Goal: Task Accomplishment & Management: Manage account settings

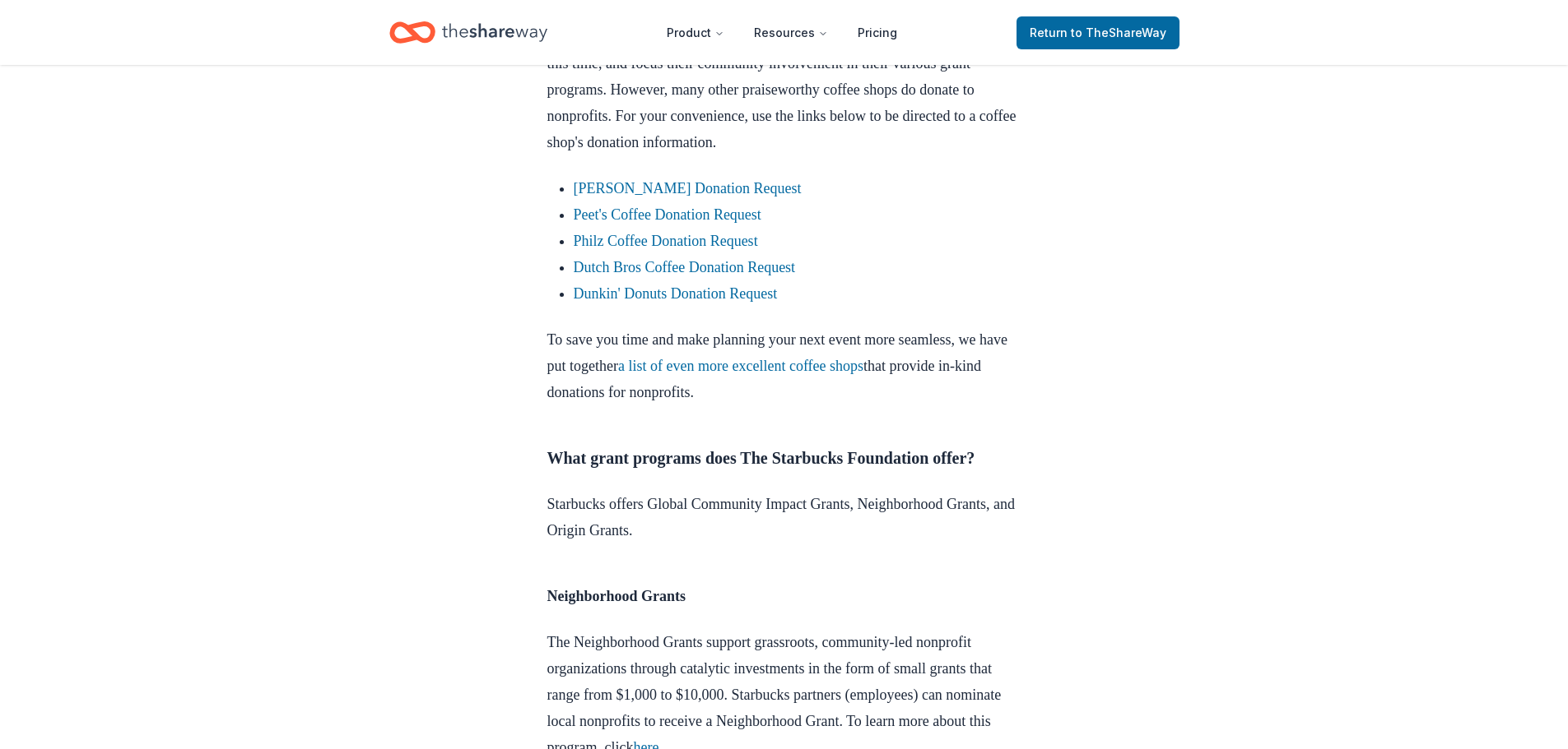
scroll to position [905, 0]
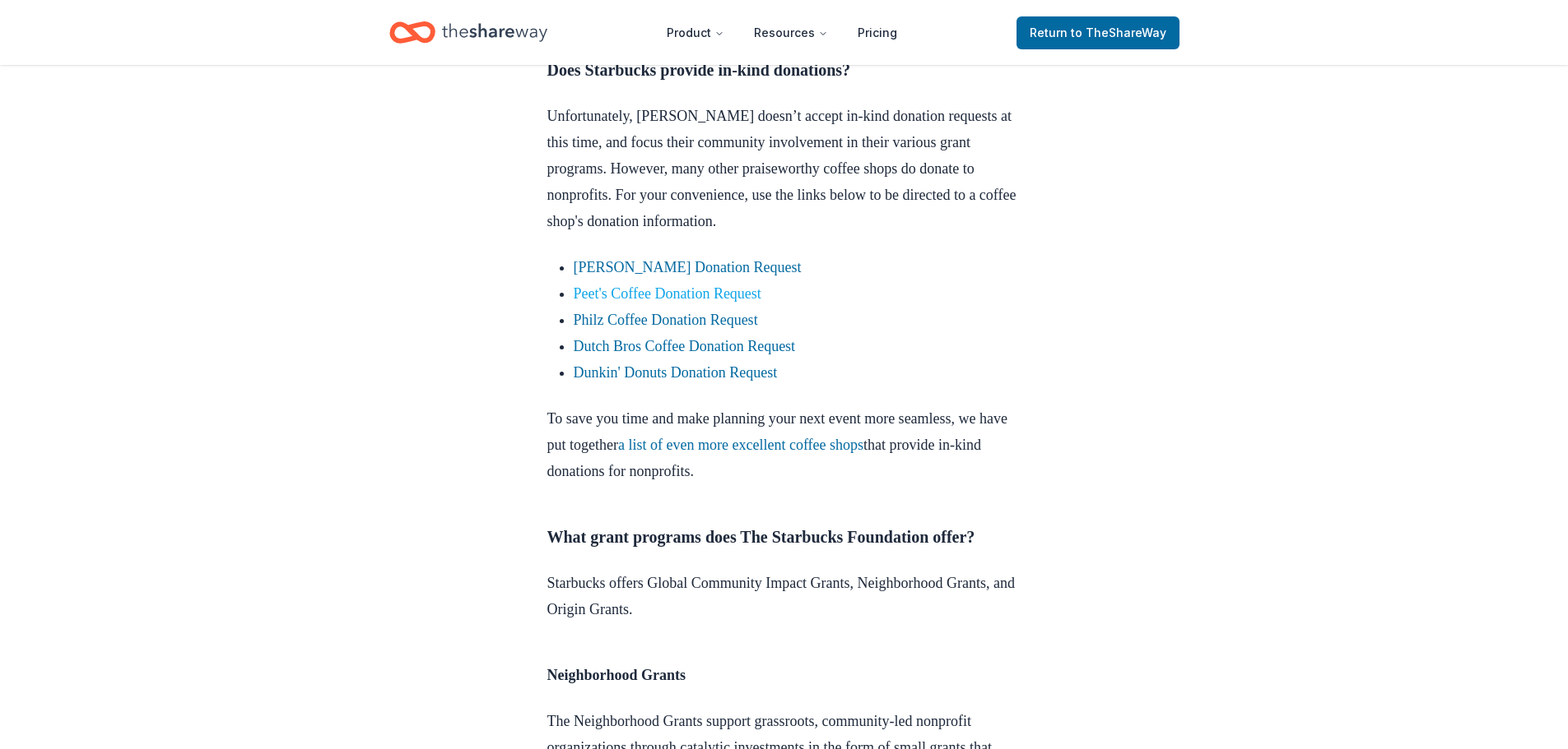
click at [703, 302] on link "Peet's Coffee Donation Request" at bounding box center [667, 293] width 188 height 17
click at [760, 302] on link "Peet's Coffee Donation Request" at bounding box center [667, 293] width 188 height 17
click at [735, 302] on link "Peet's Coffee Donation Request" at bounding box center [667, 293] width 188 height 17
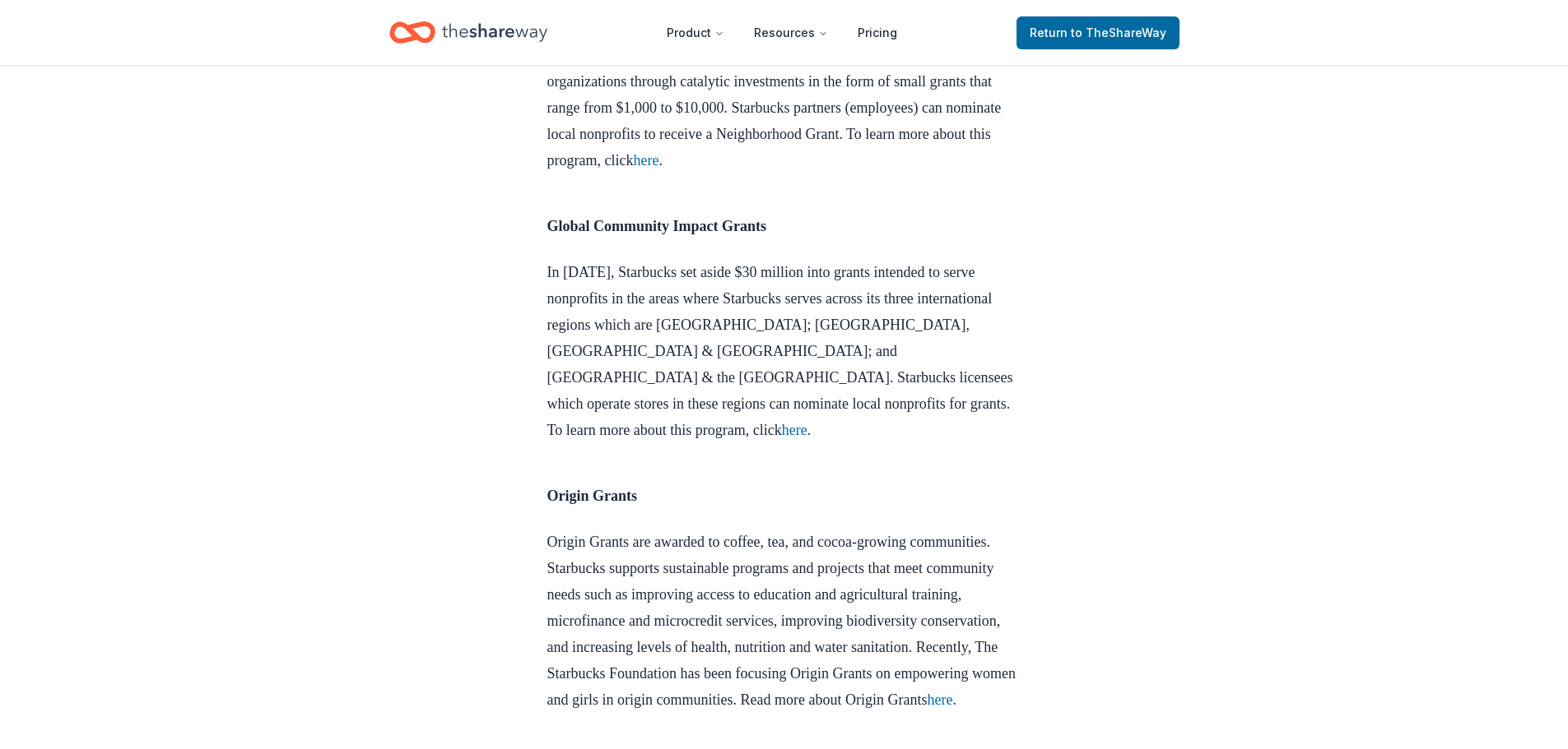
scroll to position [1564, 0]
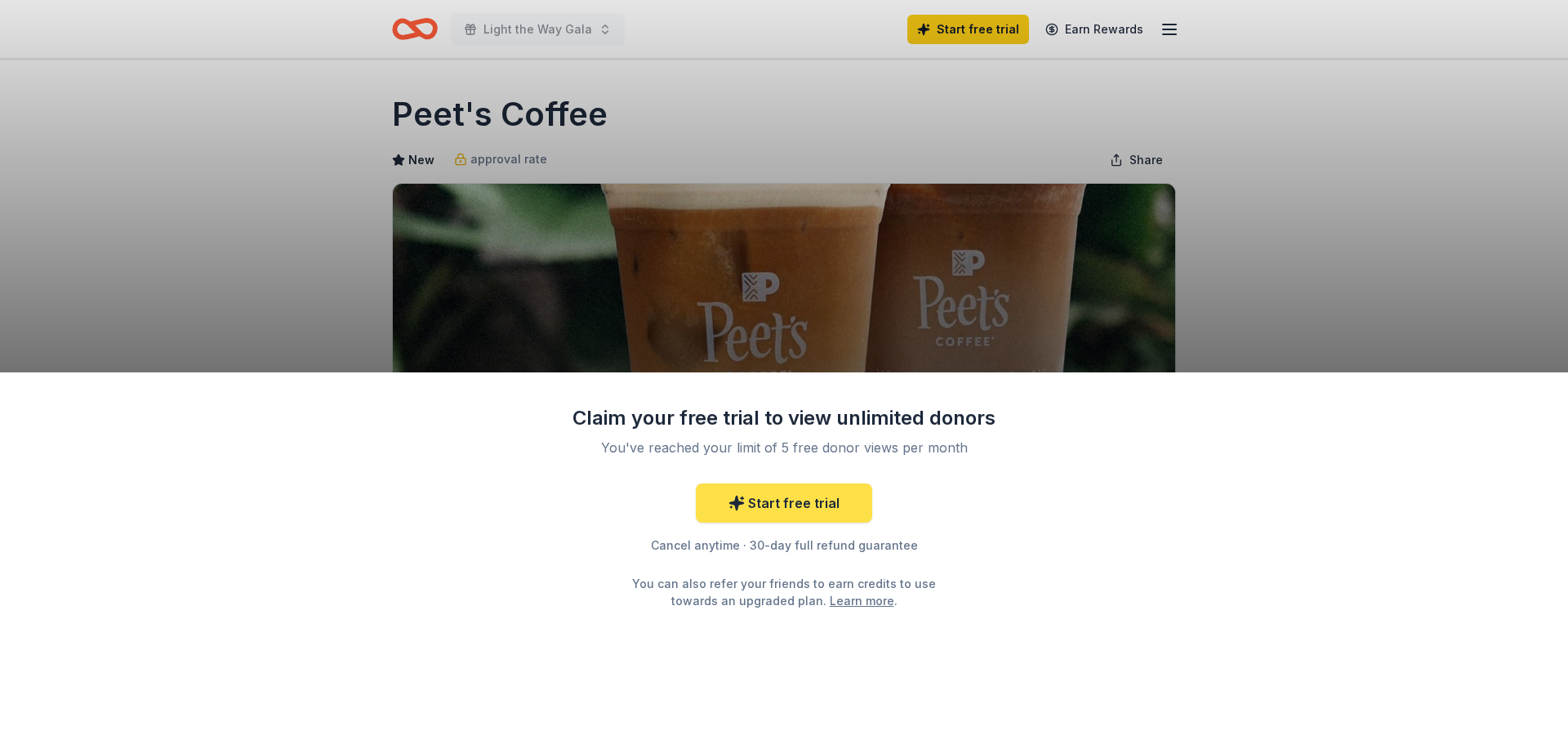
click at [820, 503] on link "Start free trial" at bounding box center [784, 503] width 177 height 39
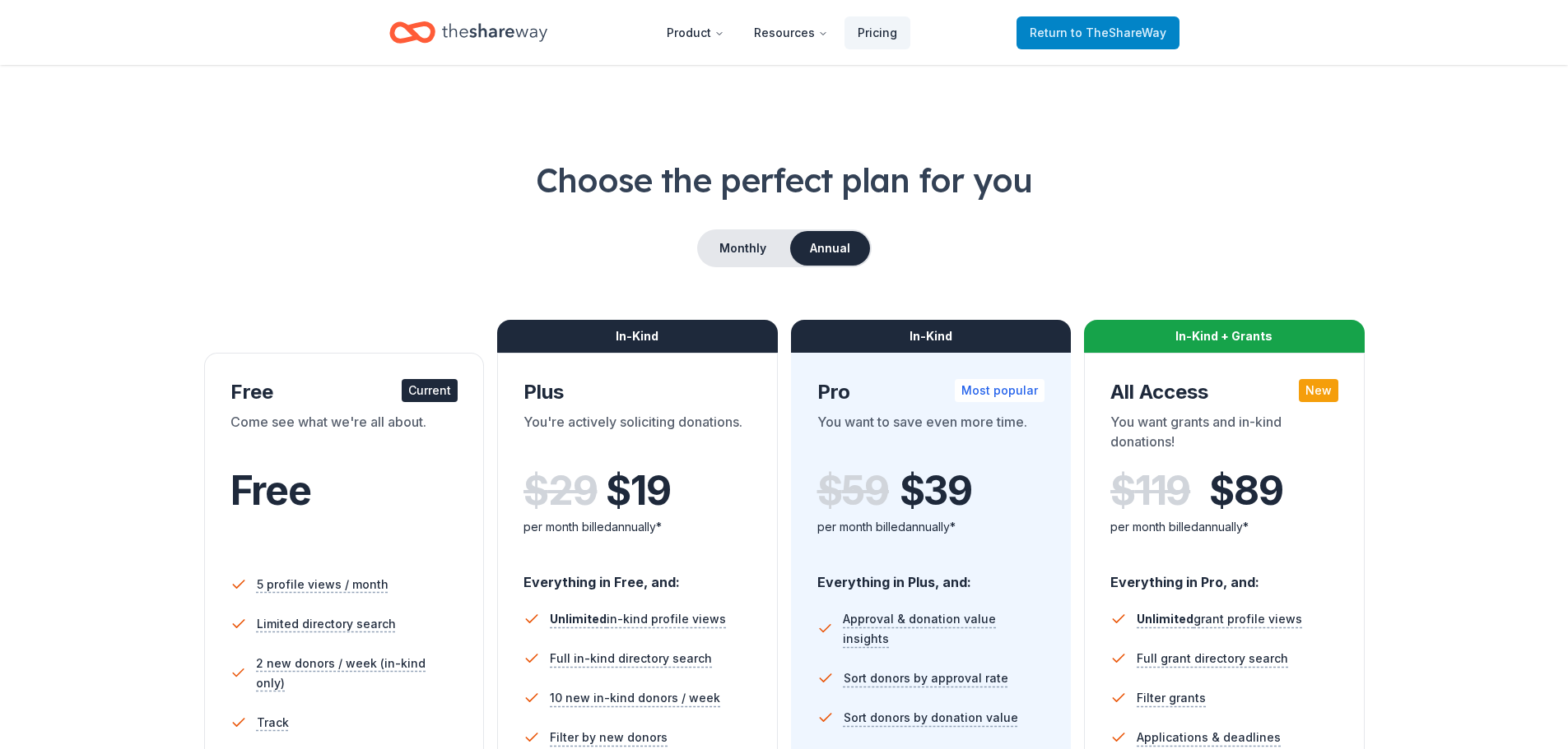
click at [1126, 28] on span "to TheShareWay" at bounding box center [1118, 33] width 95 height 14
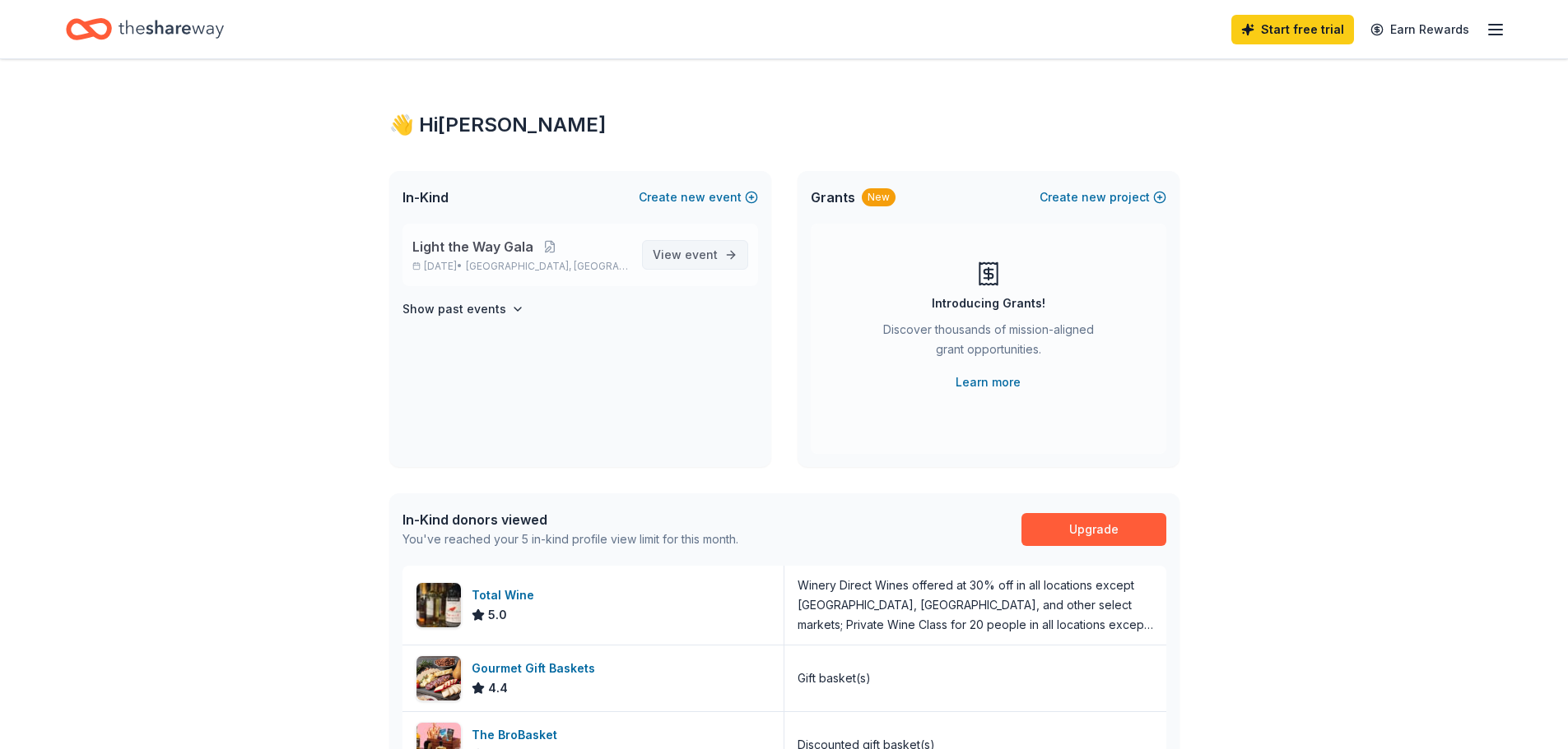
click at [693, 251] on span "event" at bounding box center [701, 254] width 33 height 14
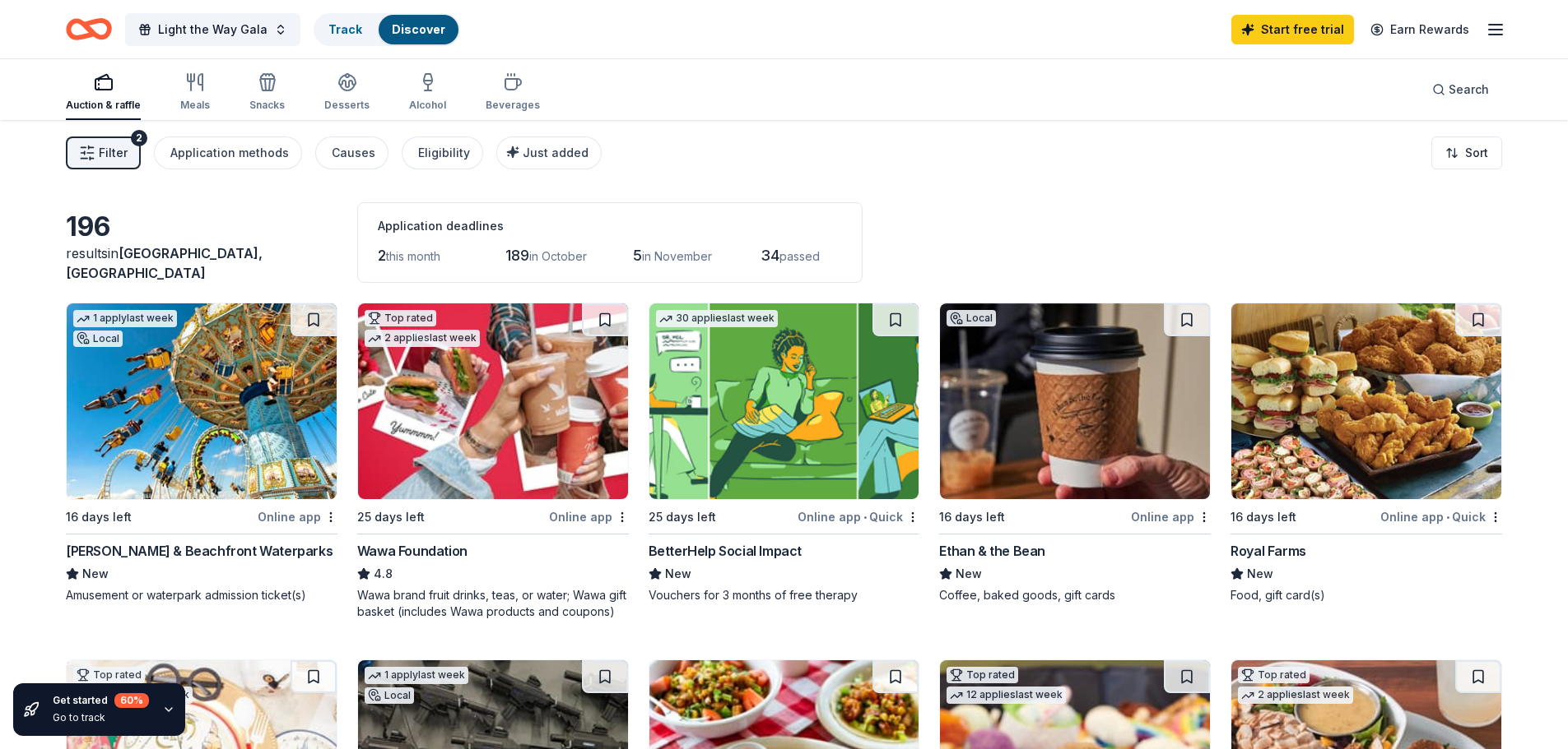
click at [148, 437] on img at bounding box center [202, 401] width 270 height 196
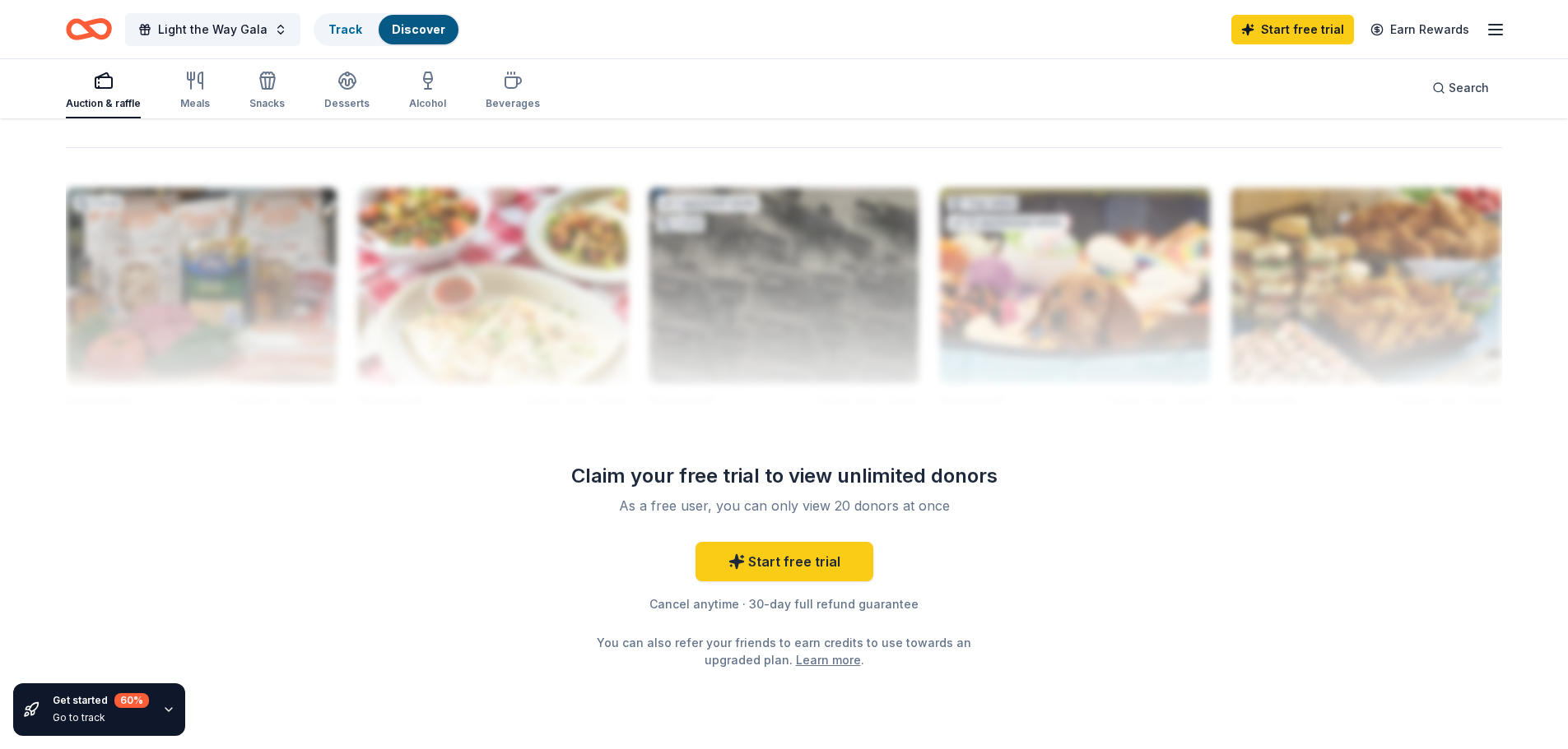
scroll to position [1625, 0]
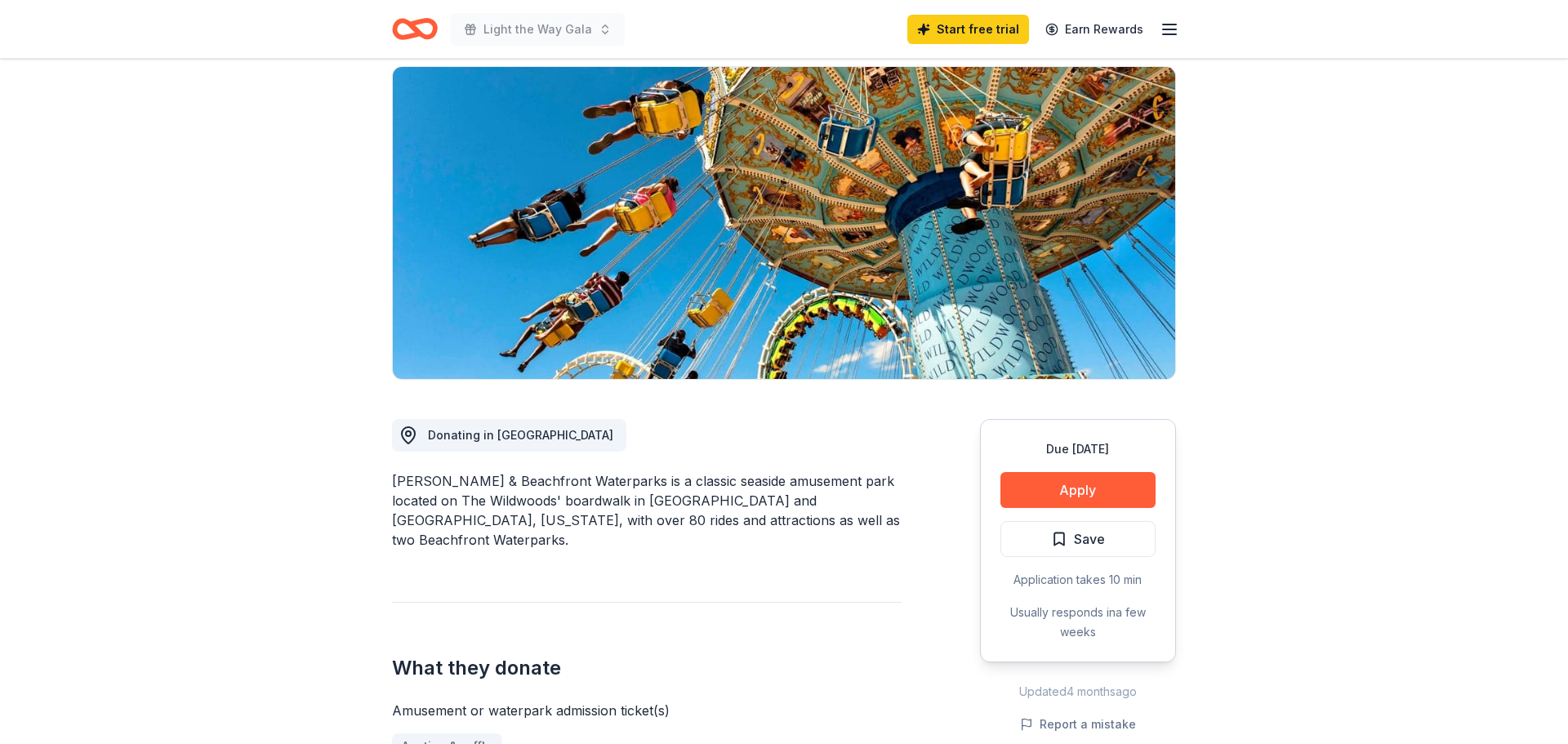
scroll to position [164, 0]
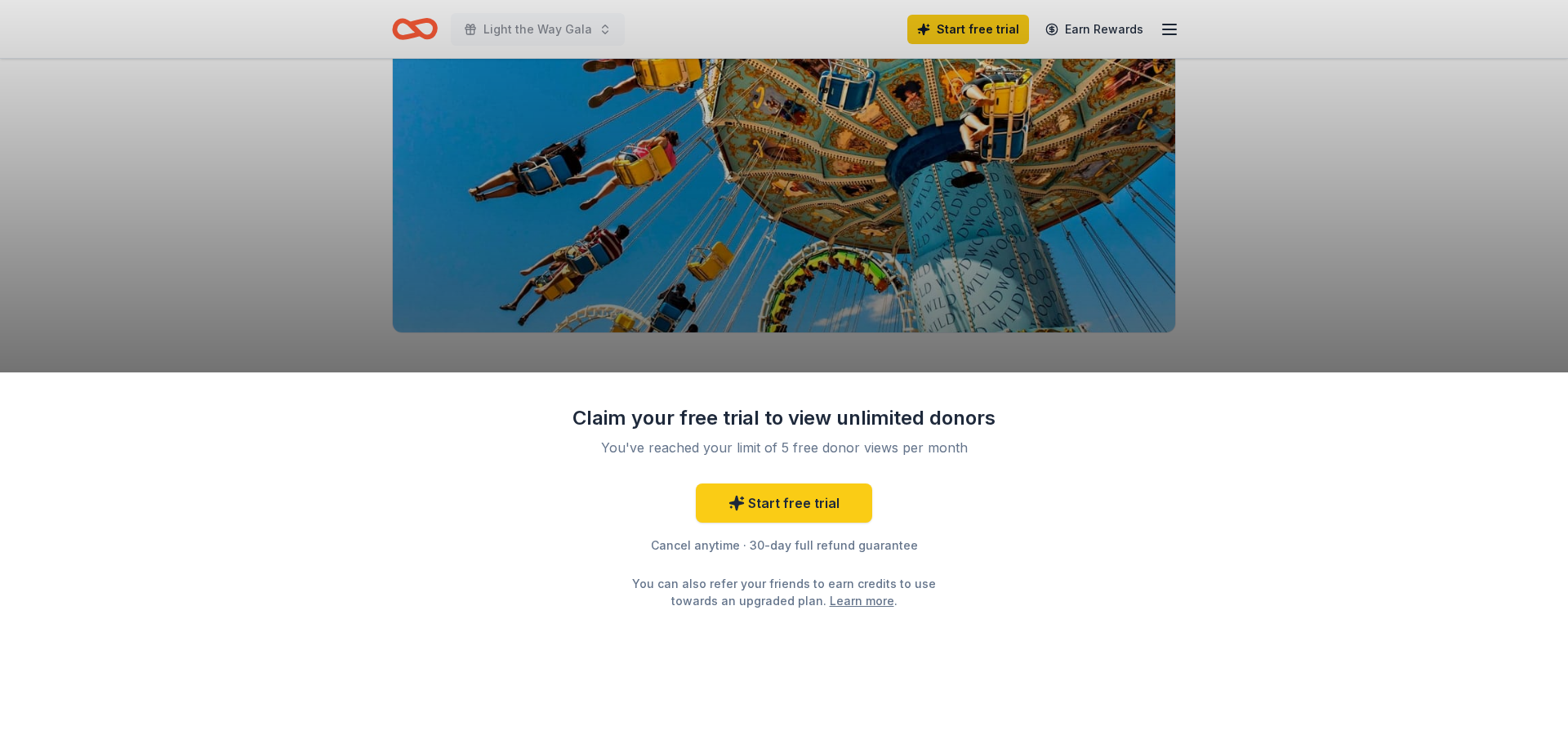
click at [1105, 27] on div "Claim your free trial to view unlimited donors You've reached your limit of 5 f…" at bounding box center [784, 372] width 1568 height 744
click at [518, 32] on div "Claim your free trial to view unlimited donors You've reached your limit of 5 f…" at bounding box center [784, 372] width 1568 height 744
click at [811, 510] on link "Start free trial" at bounding box center [784, 503] width 177 height 39
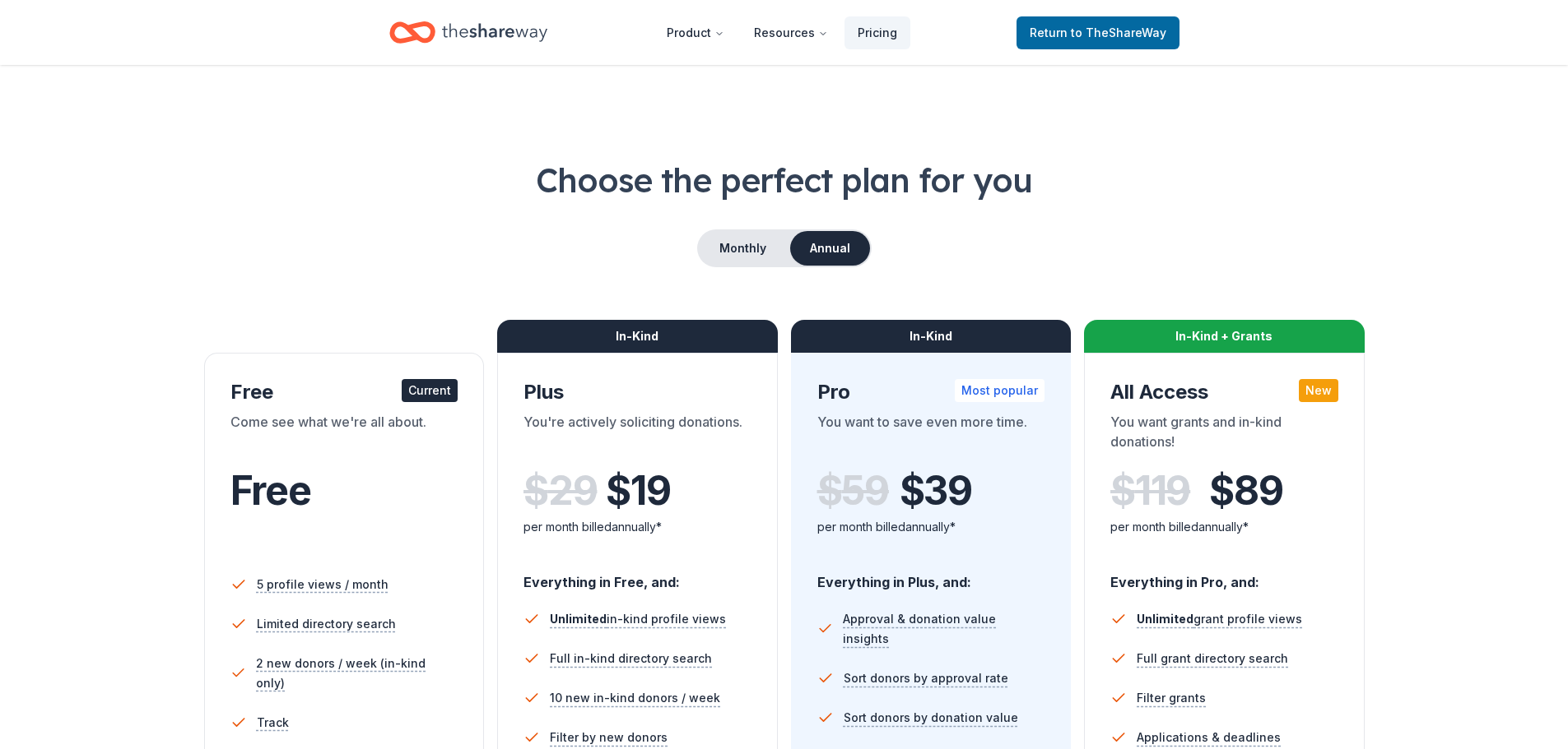
click at [428, 395] on div "Current" at bounding box center [429, 390] width 56 height 23
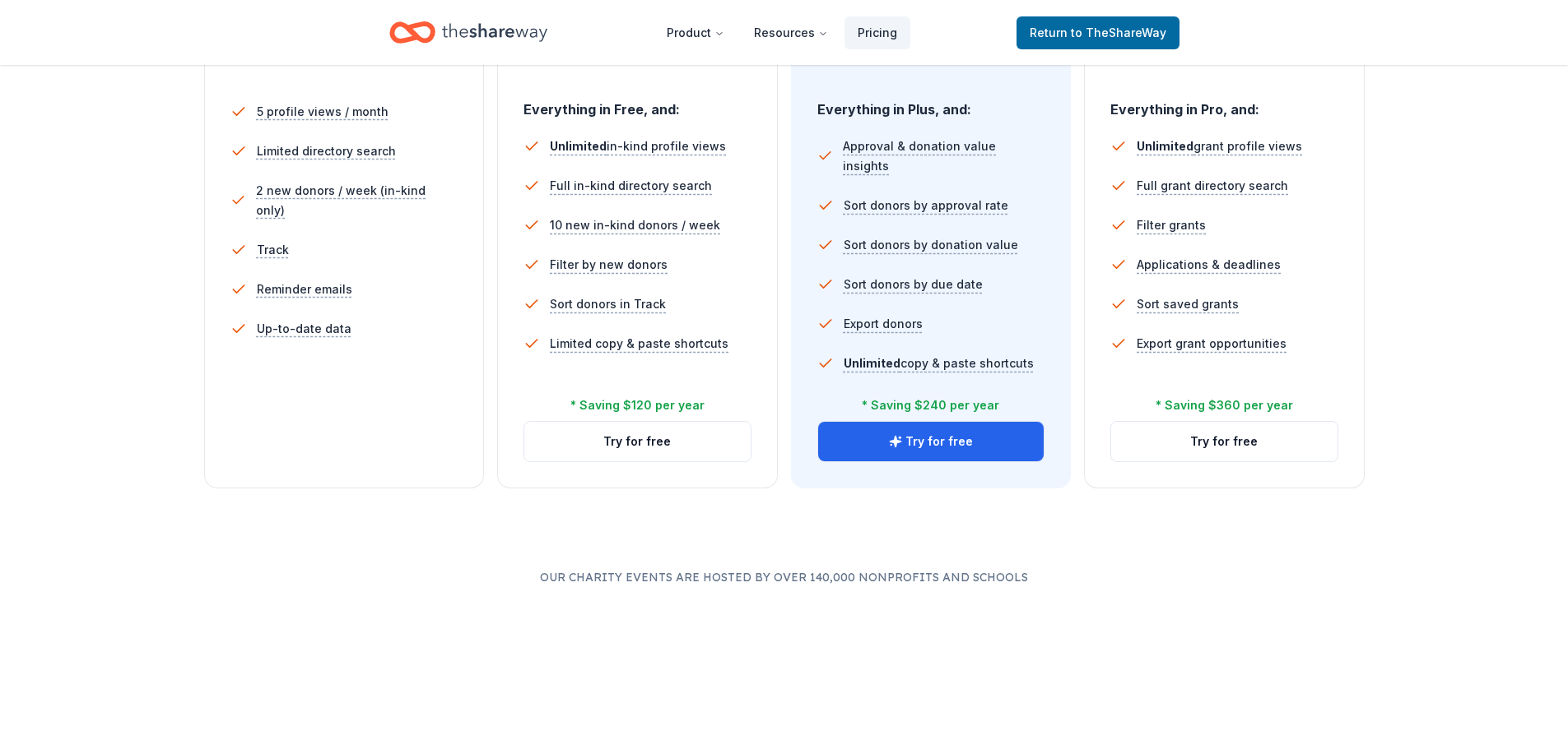
scroll to position [659, 0]
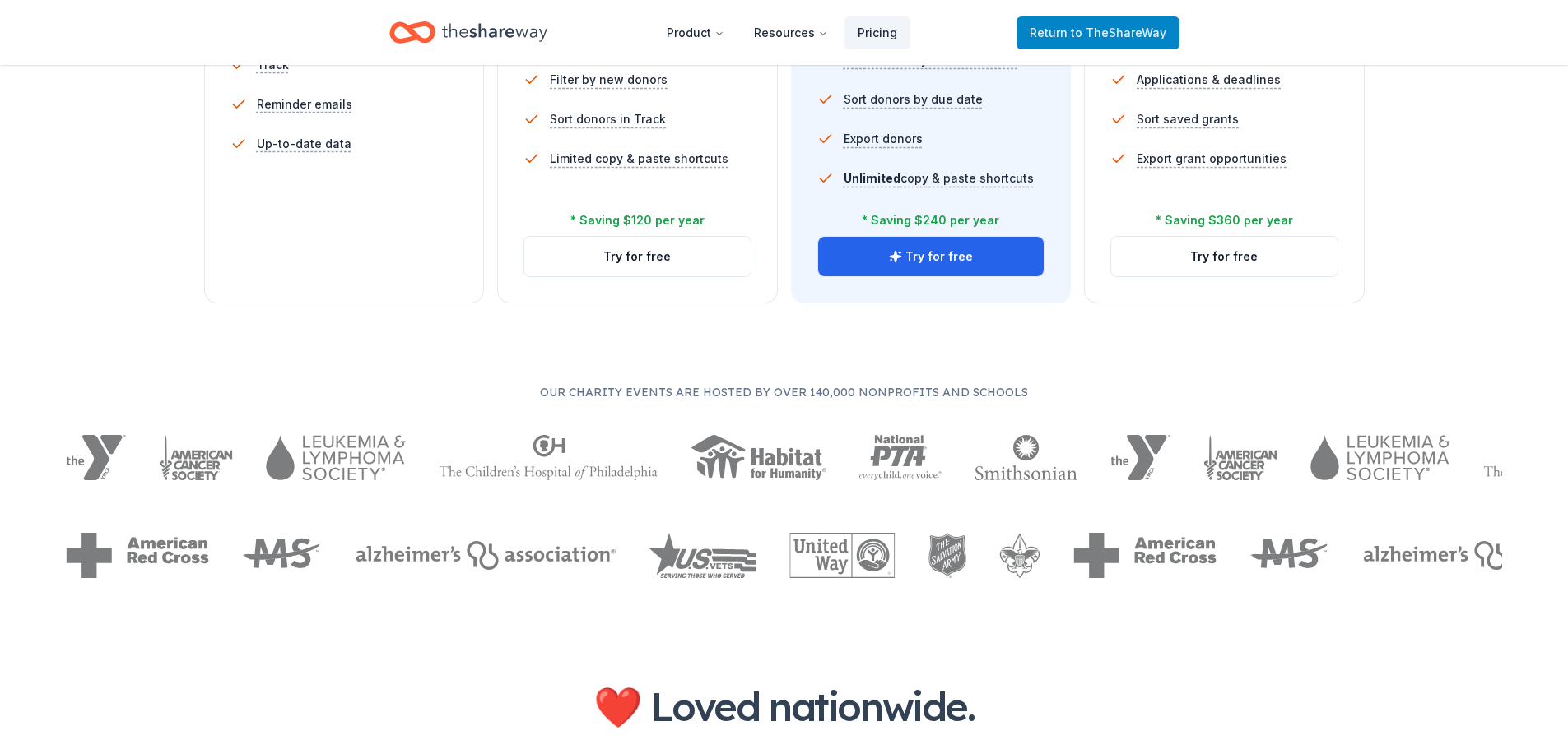
click at [1156, 28] on span "to TheShareWay" at bounding box center [1118, 33] width 95 height 14
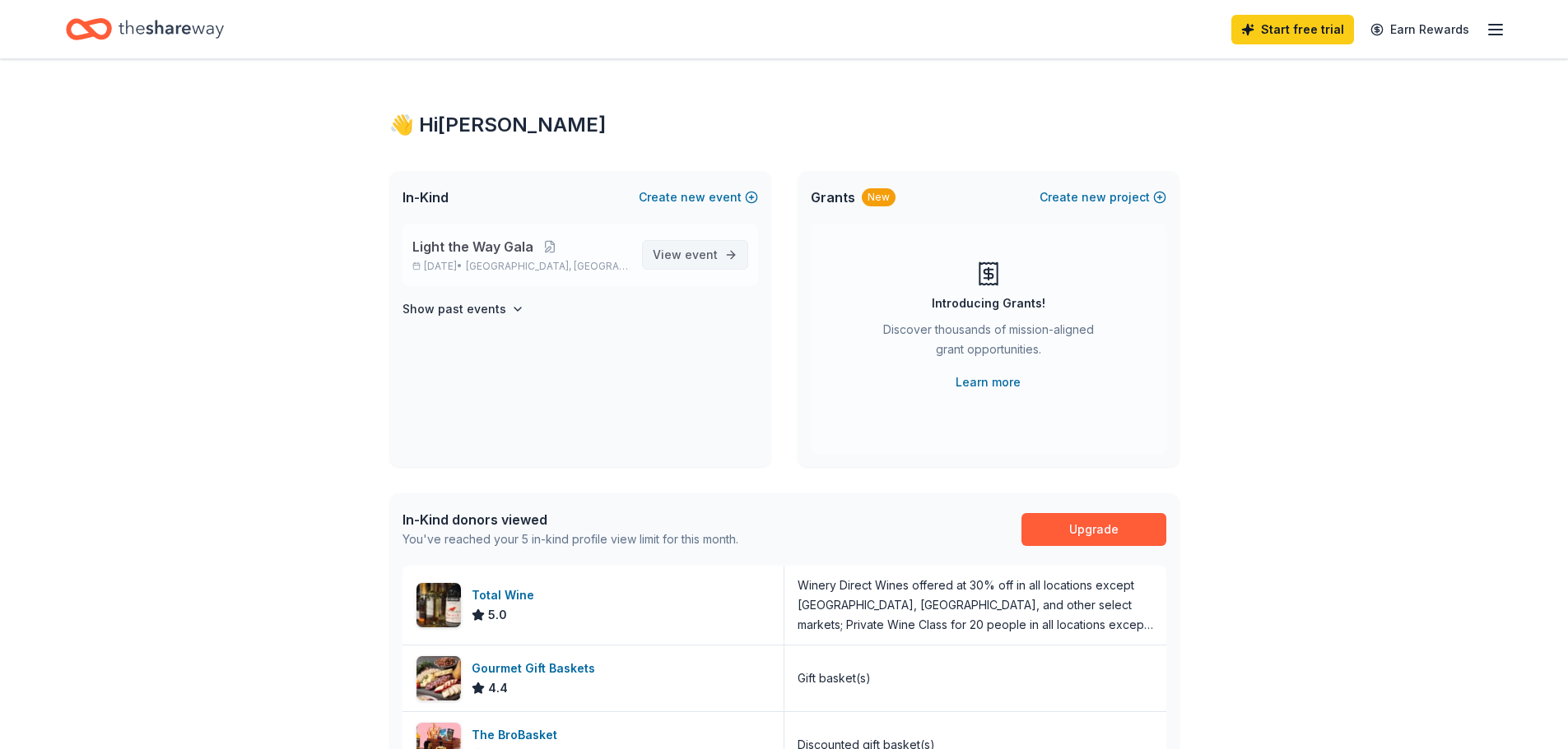
click at [709, 256] on span "event" at bounding box center [701, 254] width 33 height 14
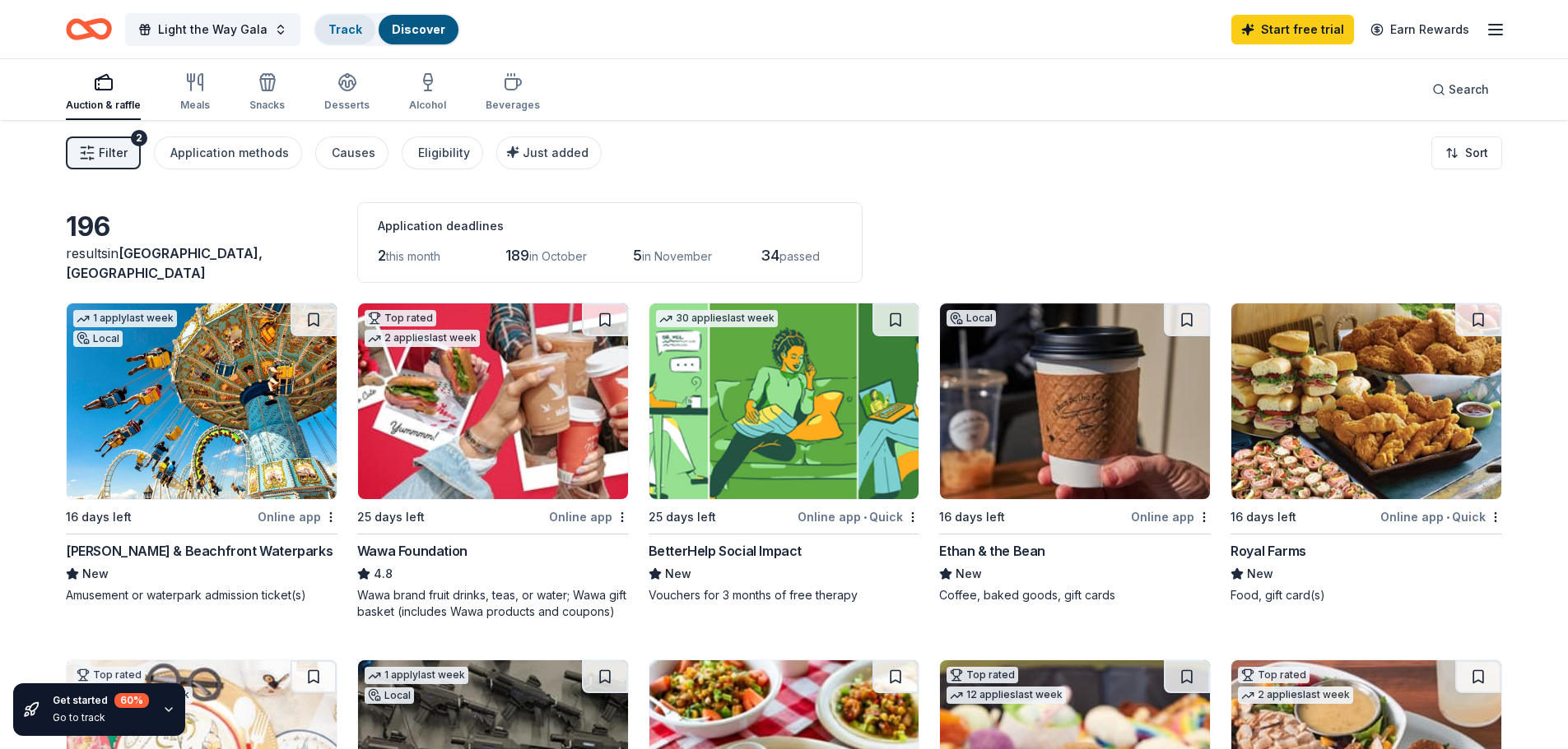
click at [345, 26] on link "Track" at bounding box center [345, 29] width 34 height 14
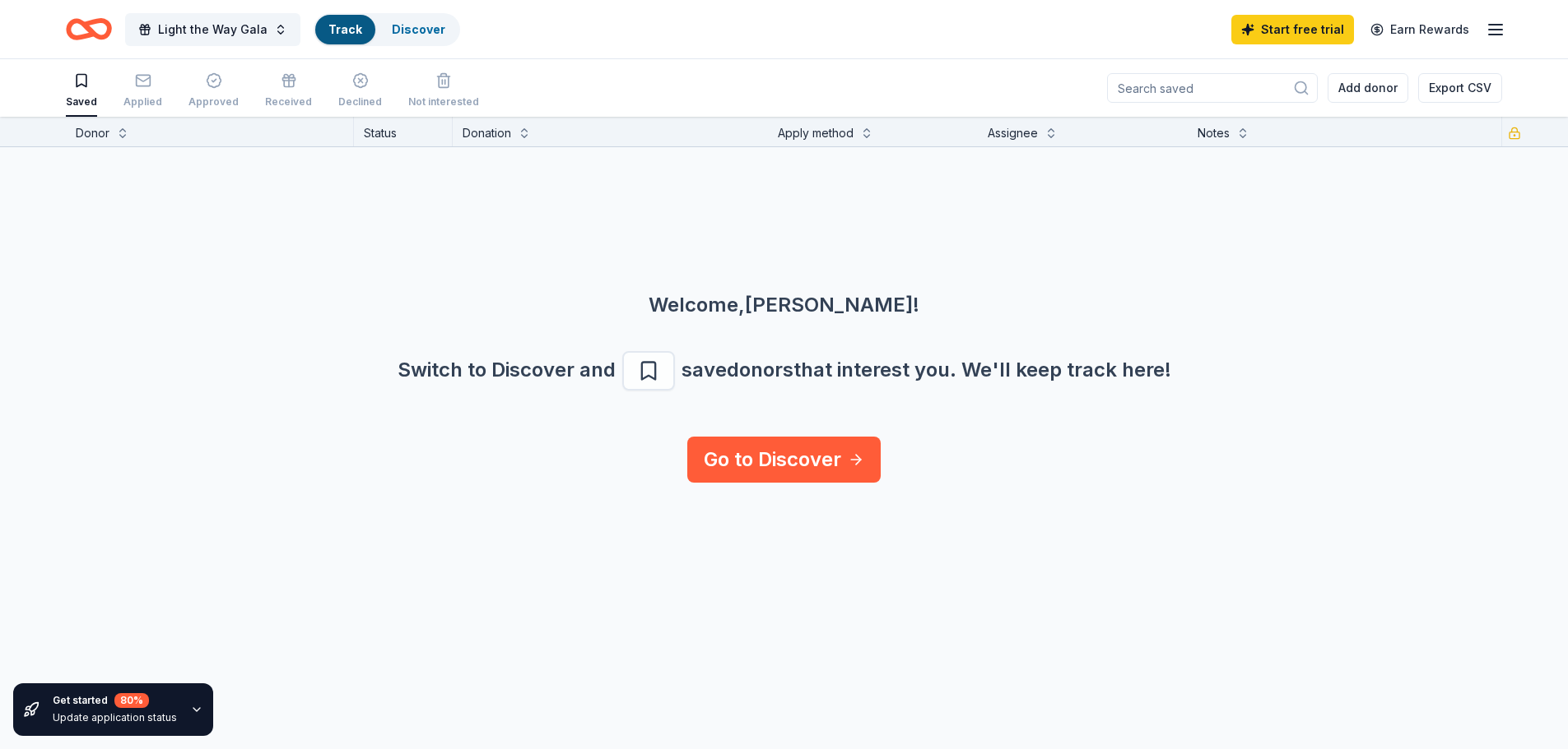
scroll to position [1, 0]
click at [146, 93] on div "Applied" at bounding box center [142, 89] width 39 height 36
click at [209, 93] on div "Approved" at bounding box center [214, 90] width 51 height 36
click at [1320, 29] on link "Start free trial" at bounding box center [1292, 30] width 122 height 30
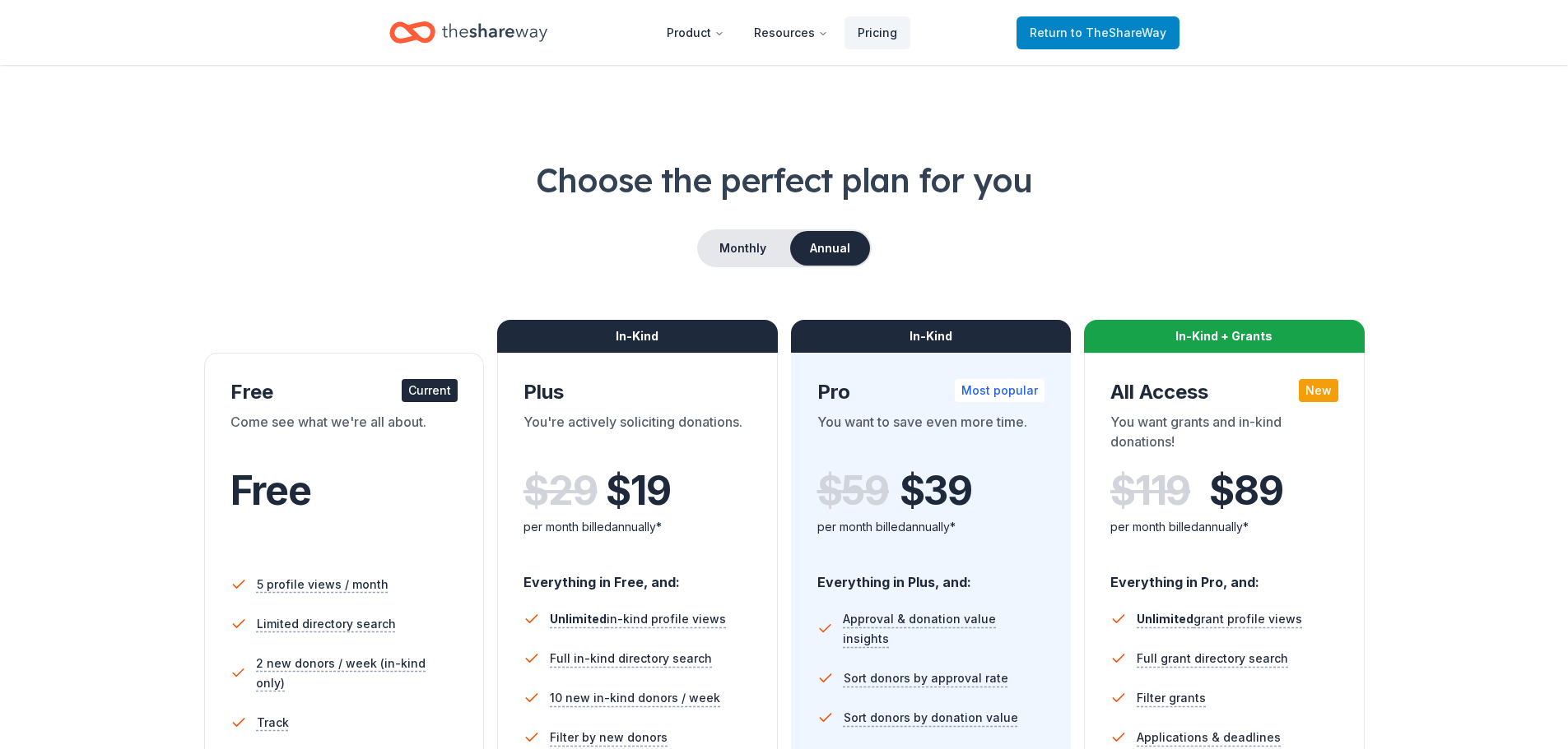
click at [1078, 32] on span "to TheShareWay" at bounding box center [1118, 33] width 95 height 14
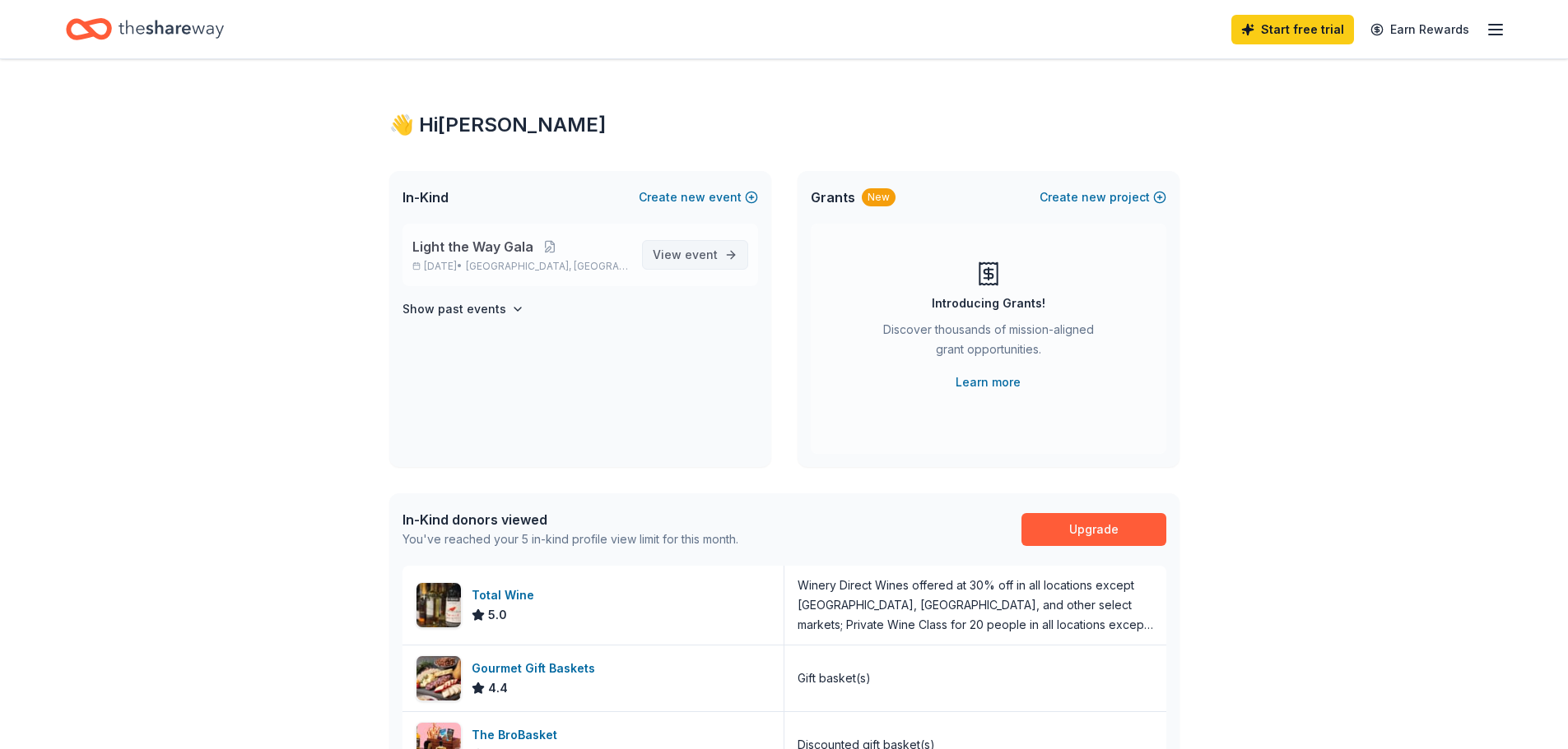
click at [697, 257] on span "event" at bounding box center [701, 254] width 33 height 14
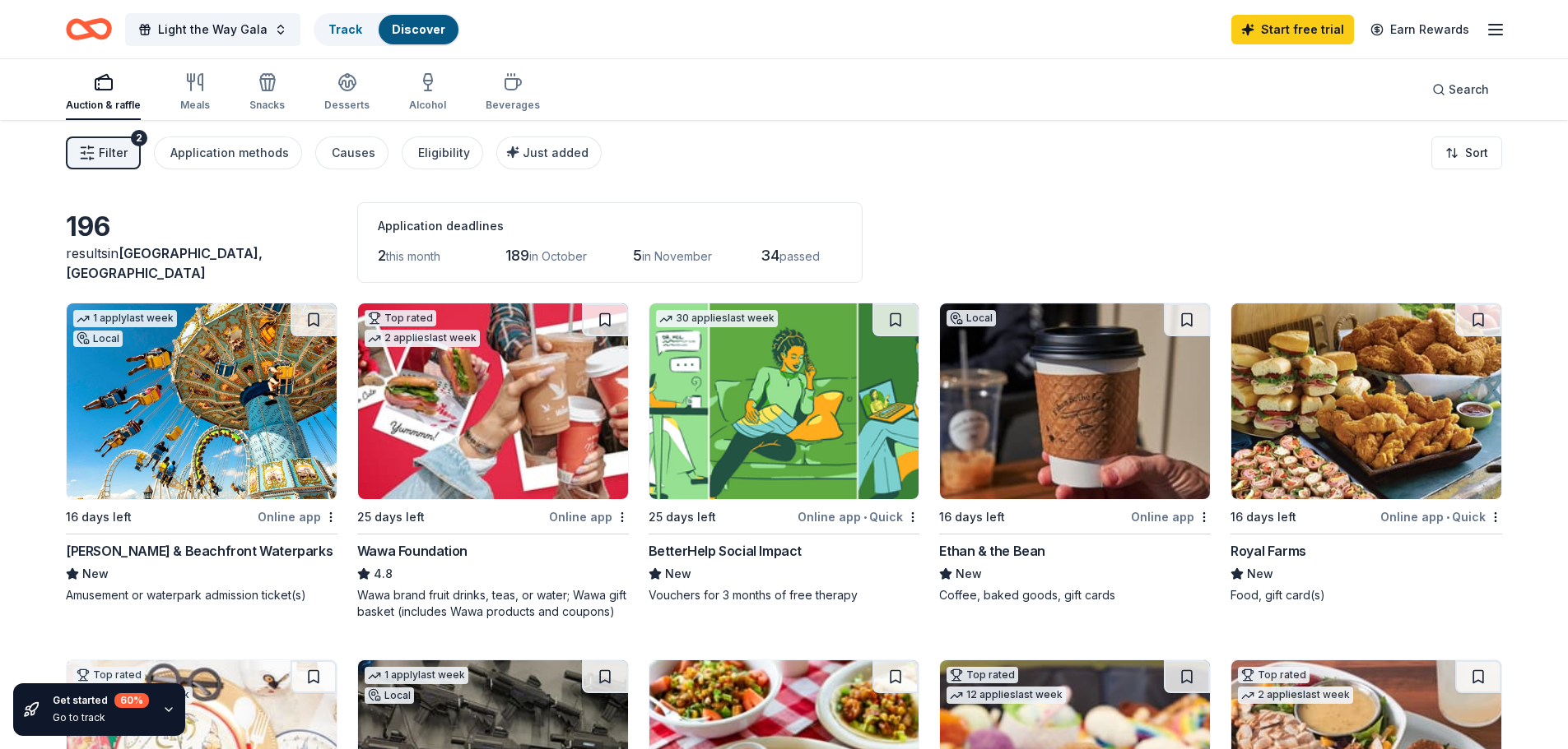
click at [472, 227] on div "Application deadlines" at bounding box center [609, 226] width 464 height 20
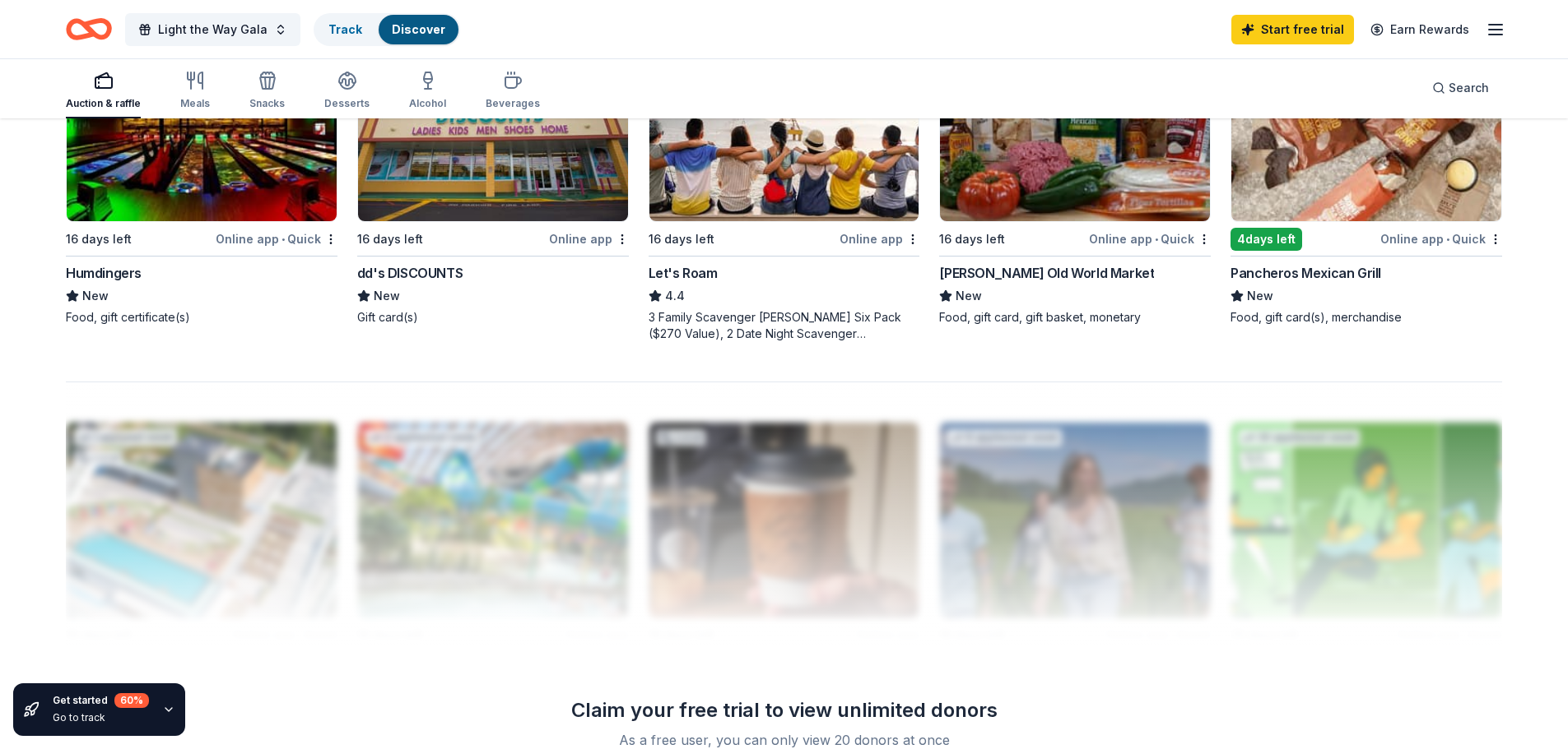
scroll to position [1625, 0]
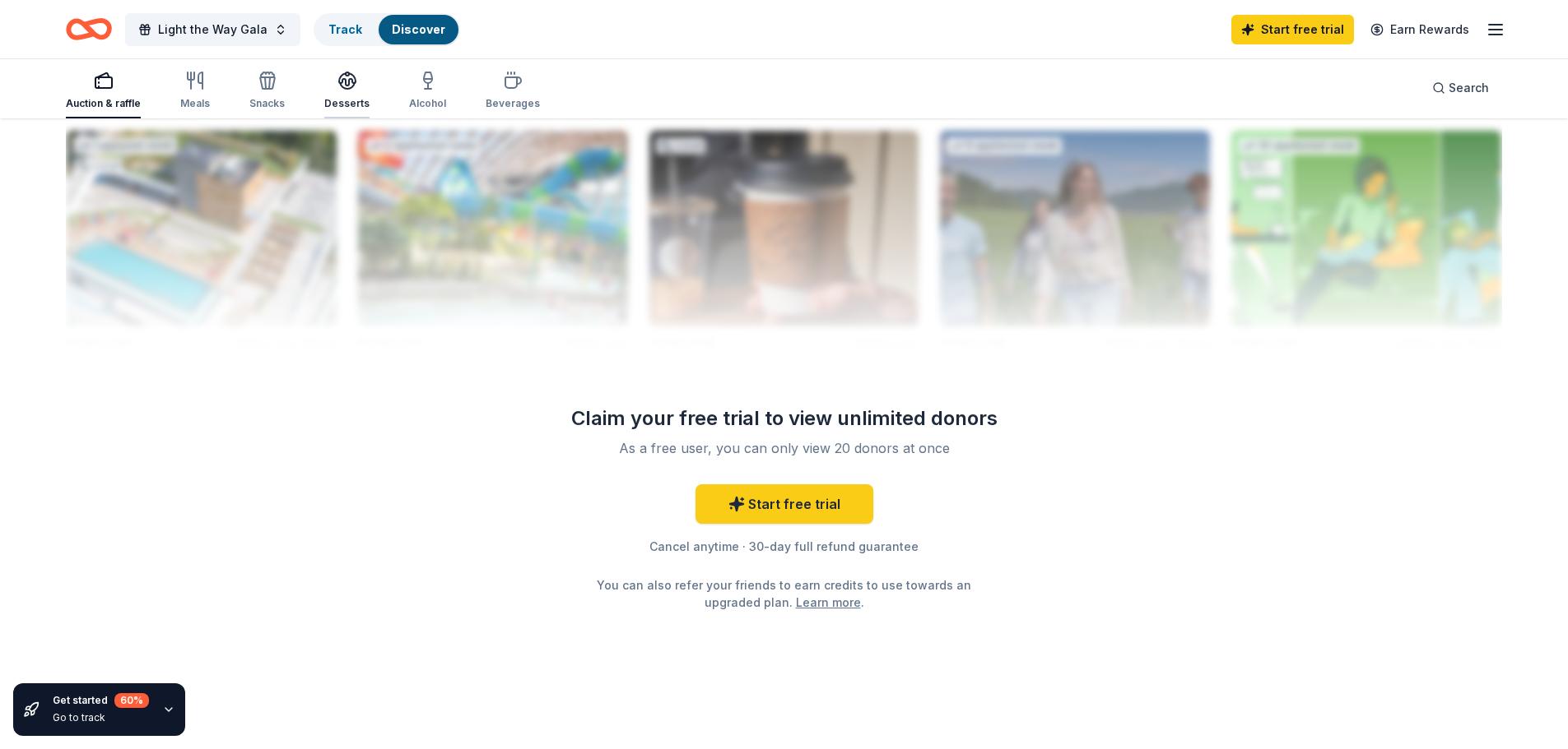
click at [352, 101] on div "Desserts" at bounding box center [347, 103] width 46 height 13
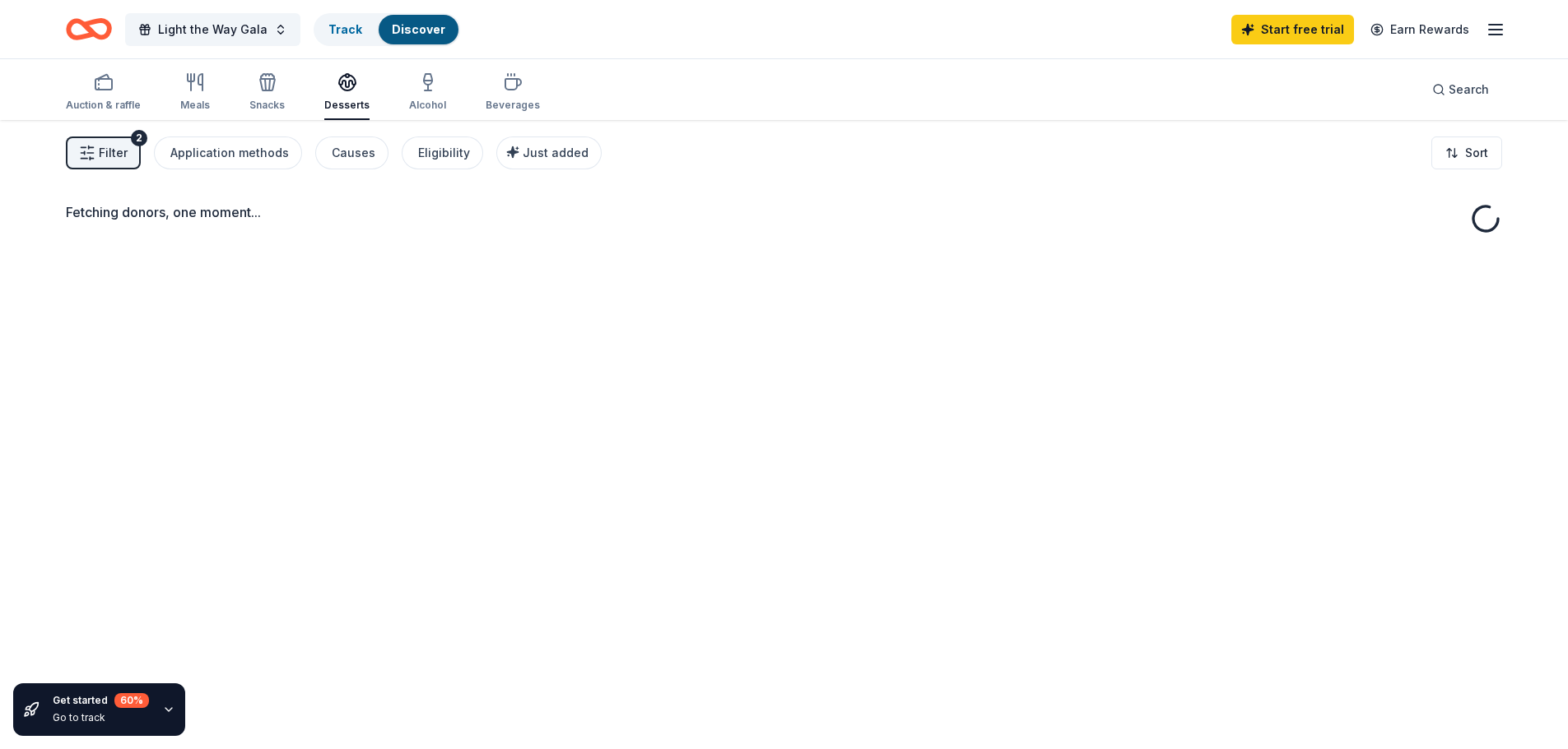
click at [115, 152] on span "Filter" at bounding box center [112, 153] width 29 height 20
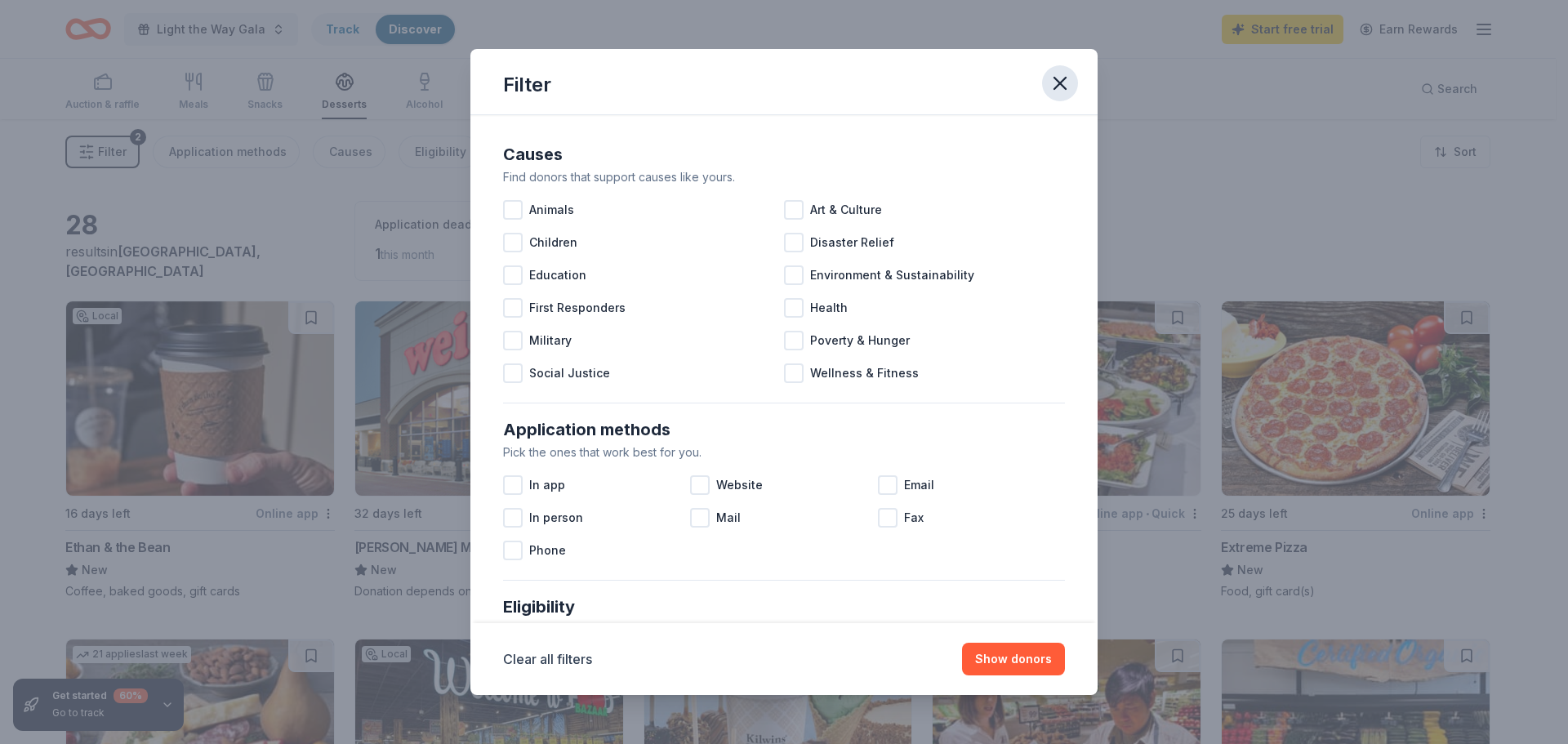
click at [1064, 83] on icon "button" at bounding box center [1059, 83] width 23 height 23
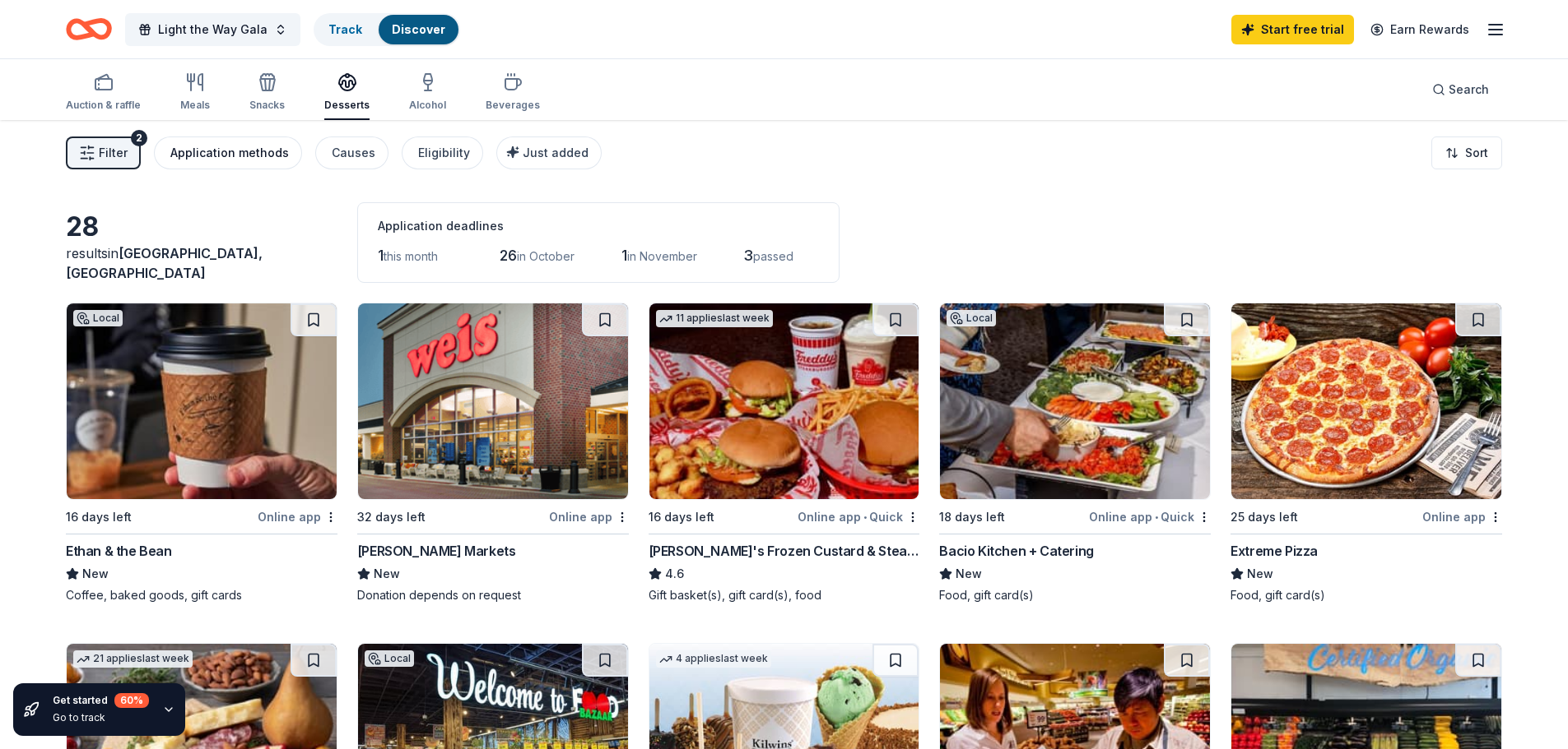
click at [238, 155] on div "Application methods" at bounding box center [229, 153] width 118 height 20
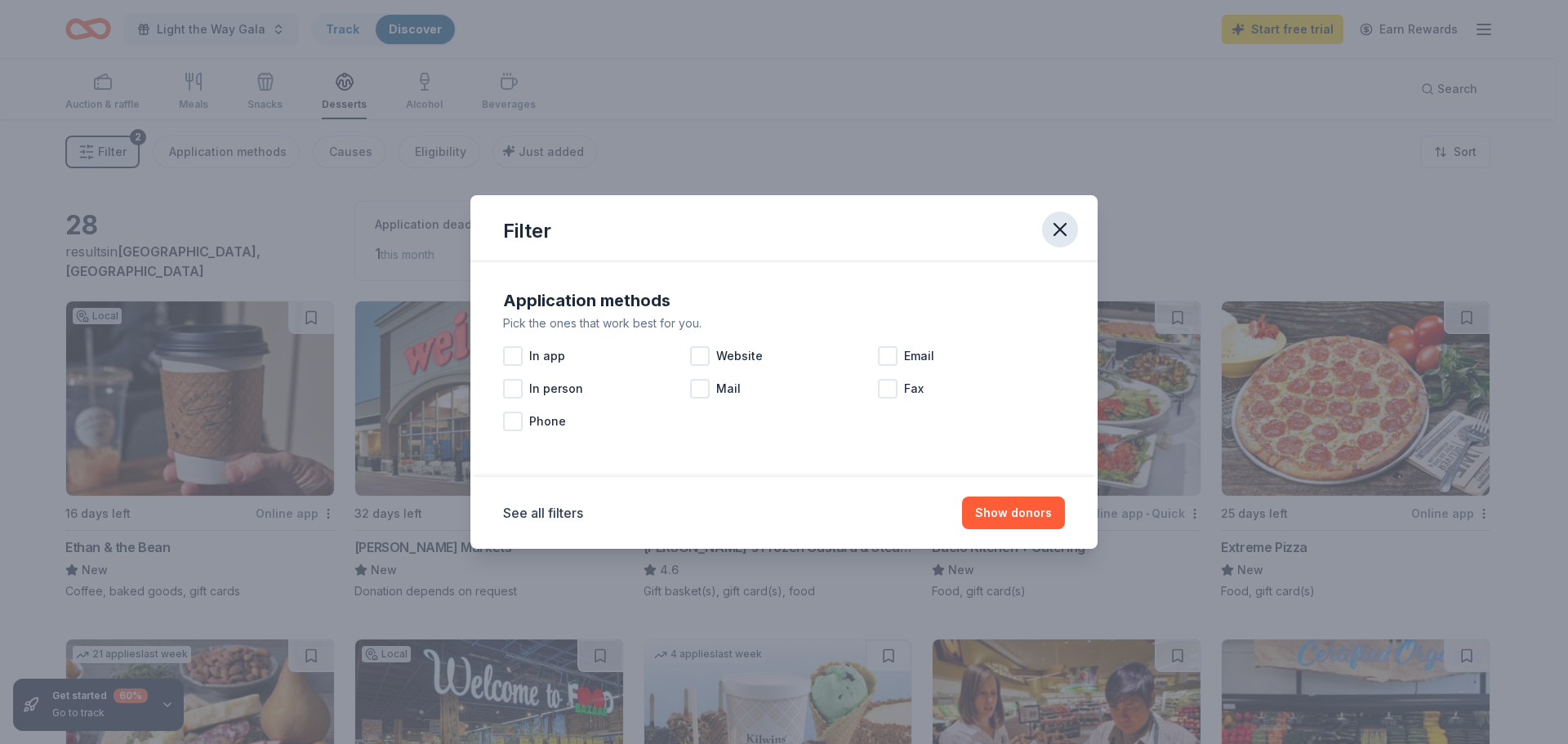
click at [1065, 233] on icon "button" at bounding box center [1059, 229] width 23 height 23
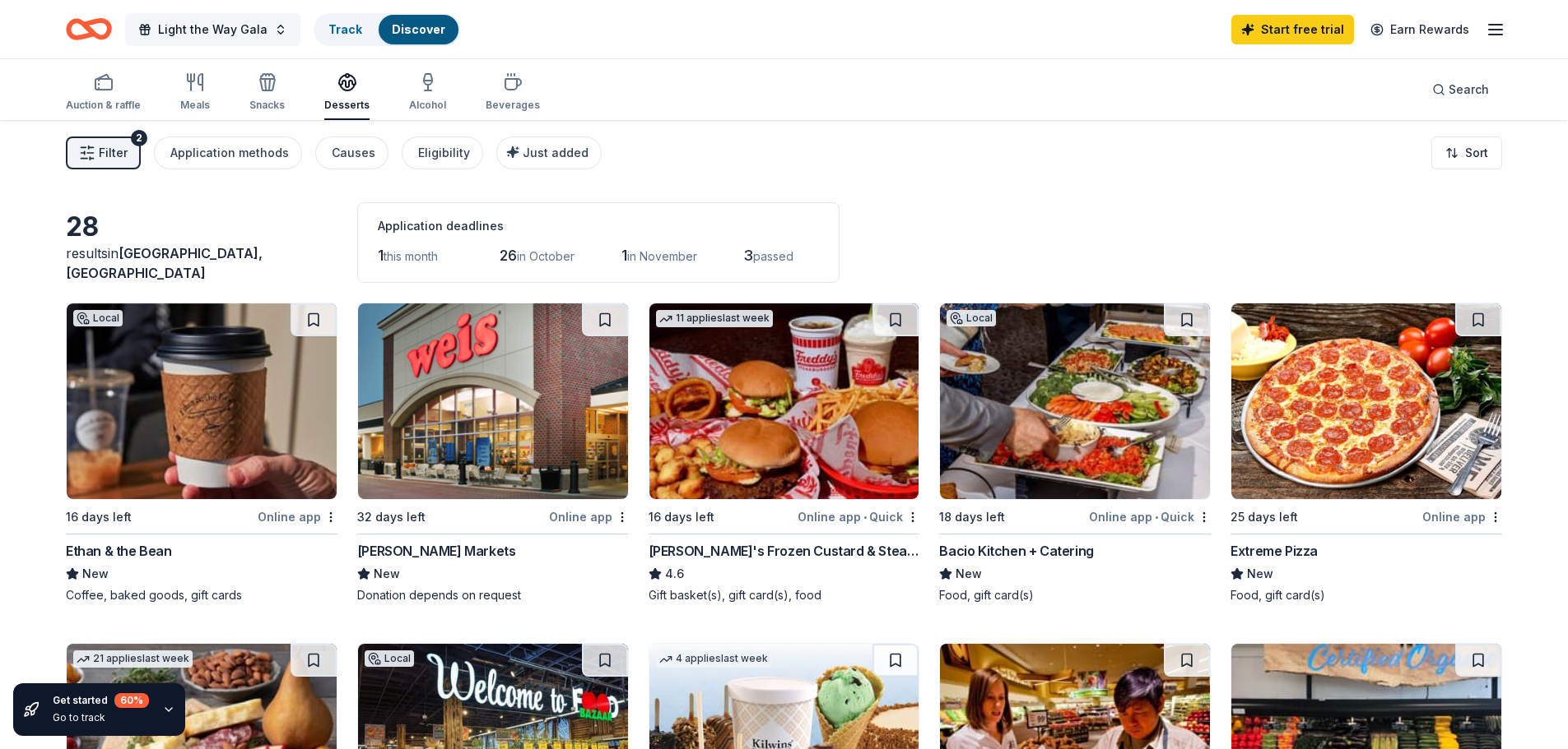
click at [204, 27] on span "Light the Way Gala" at bounding box center [213, 30] width 109 height 20
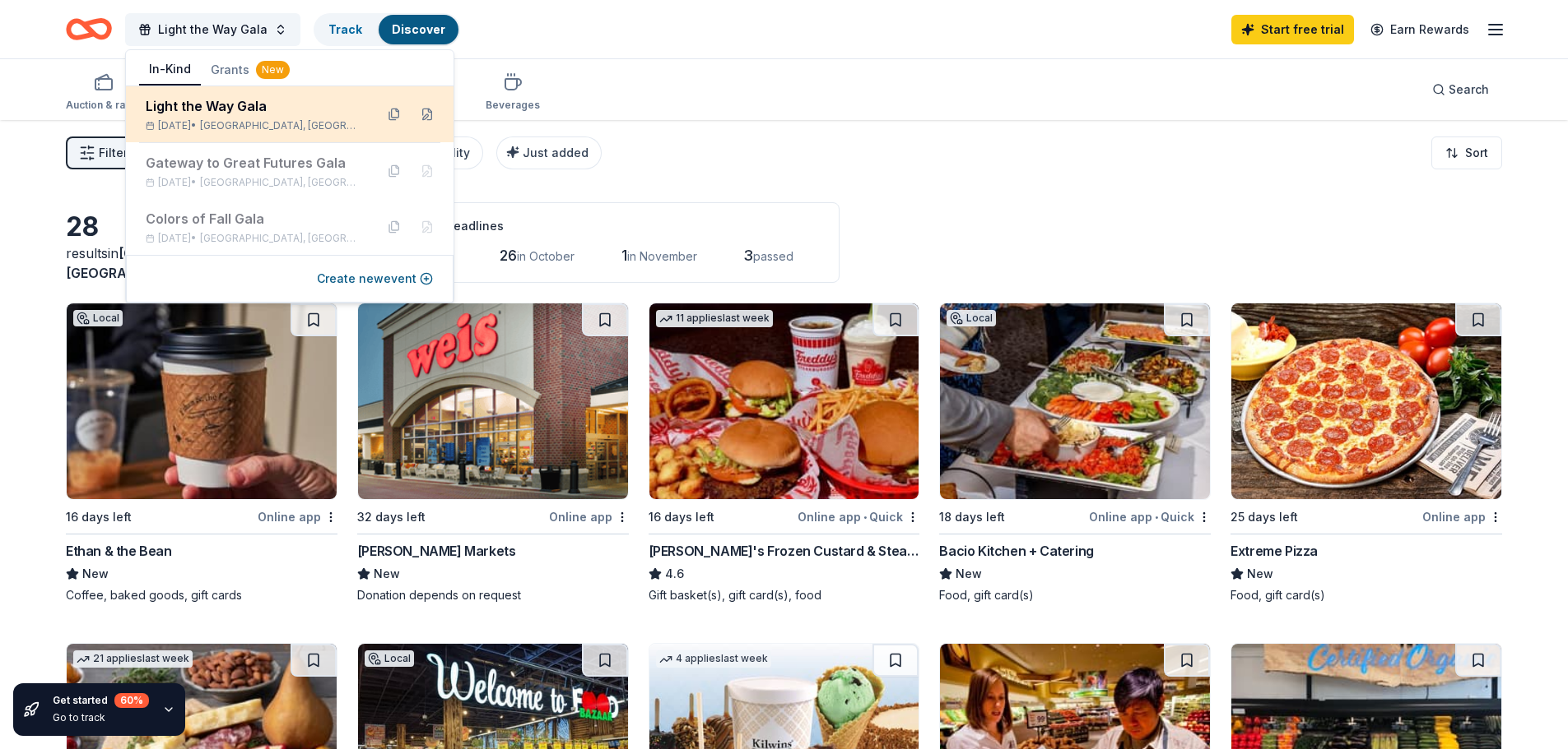
click at [202, 107] on div "Light the Way Gala" at bounding box center [253, 106] width 216 height 20
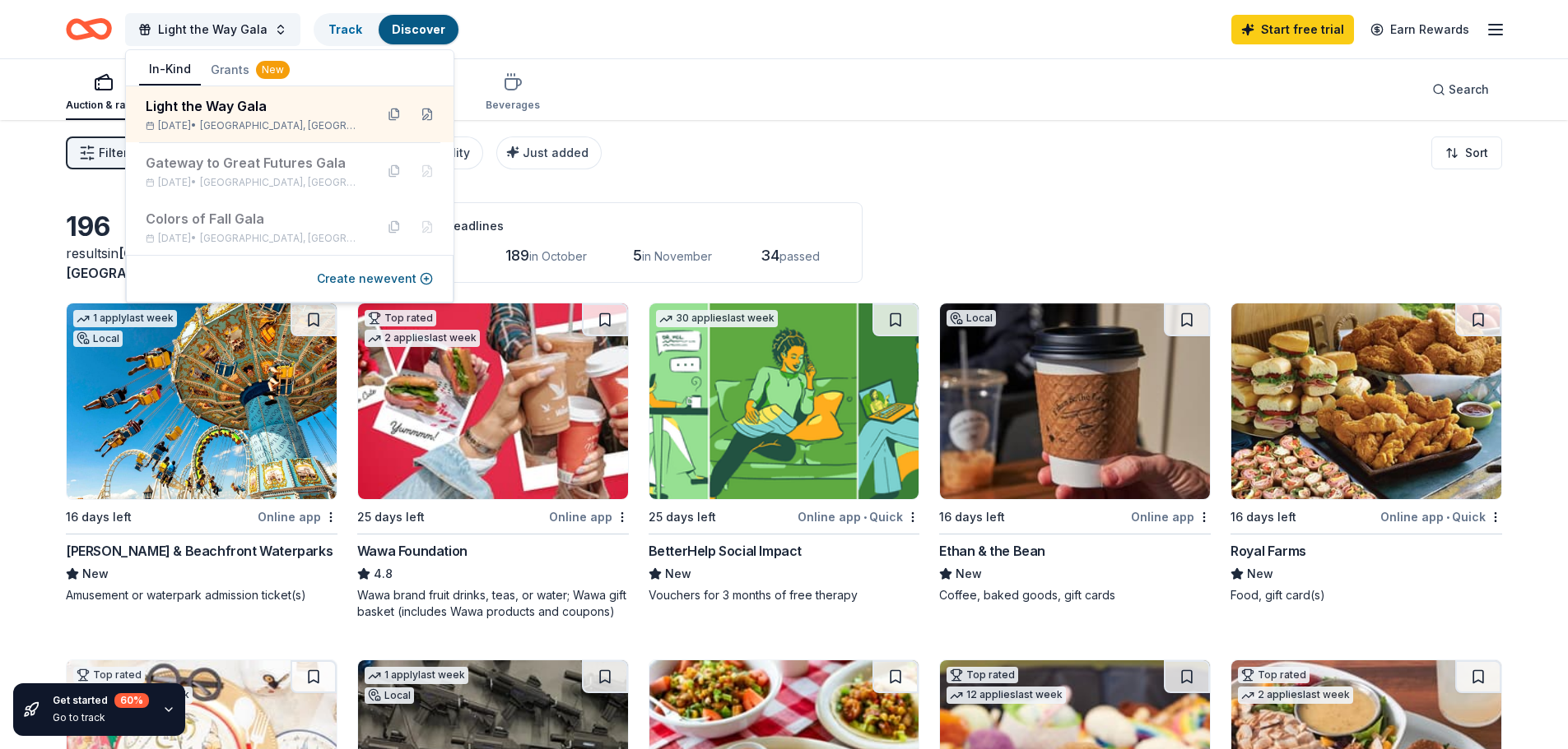
click at [308, 516] on div "Online app" at bounding box center [297, 517] width 79 height 21
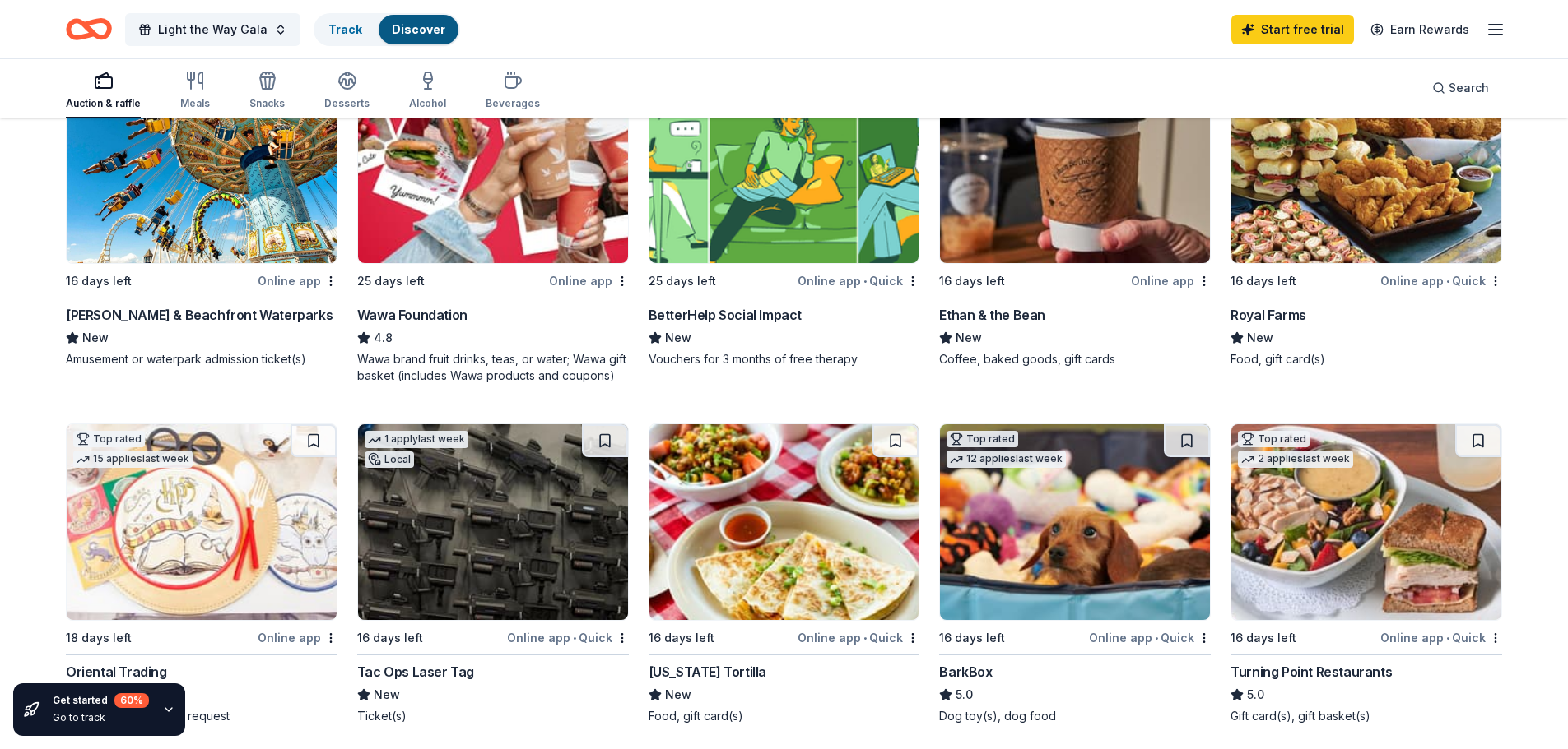
scroll to position [329, 0]
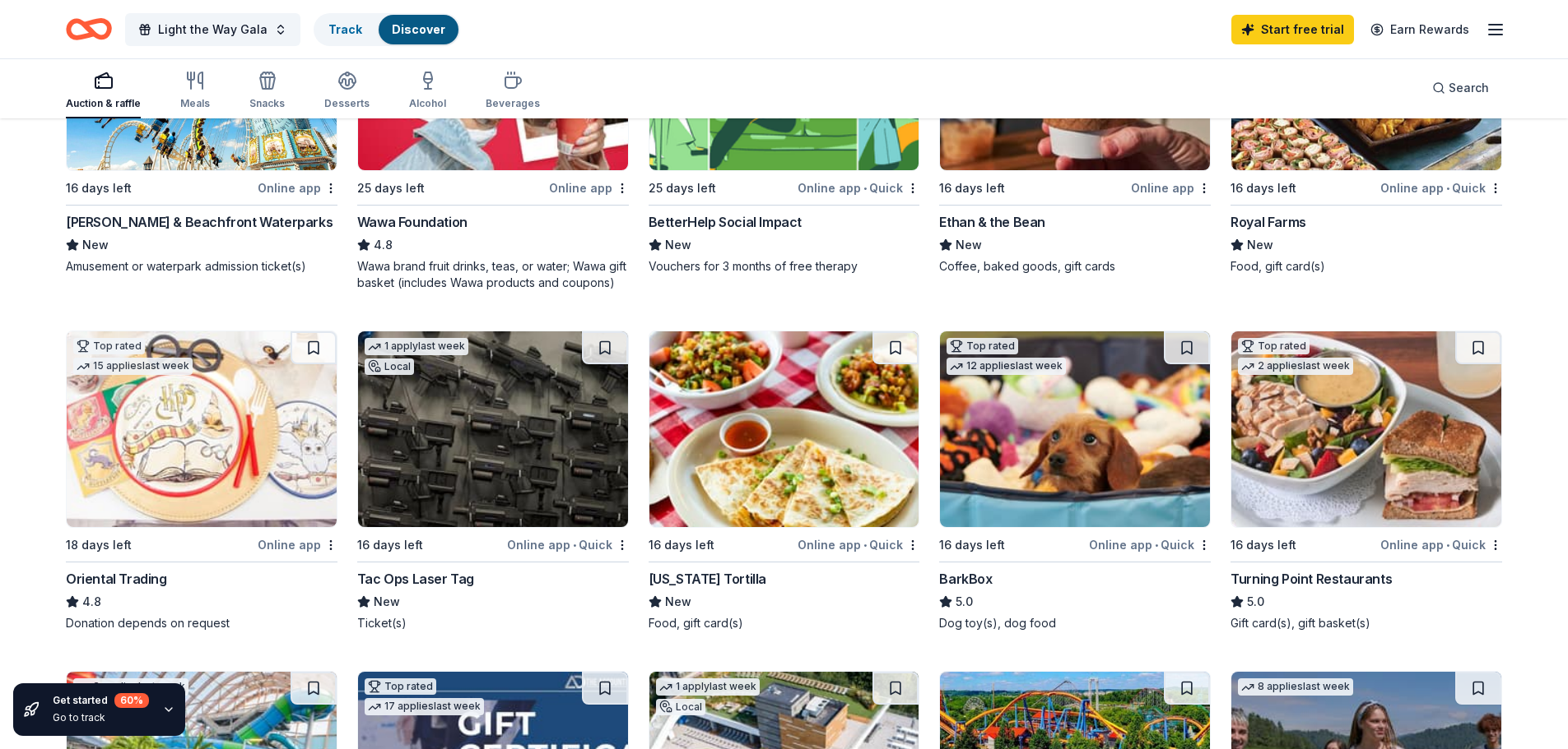
click at [300, 189] on div "Online app" at bounding box center [297, 188] width 79 height 21
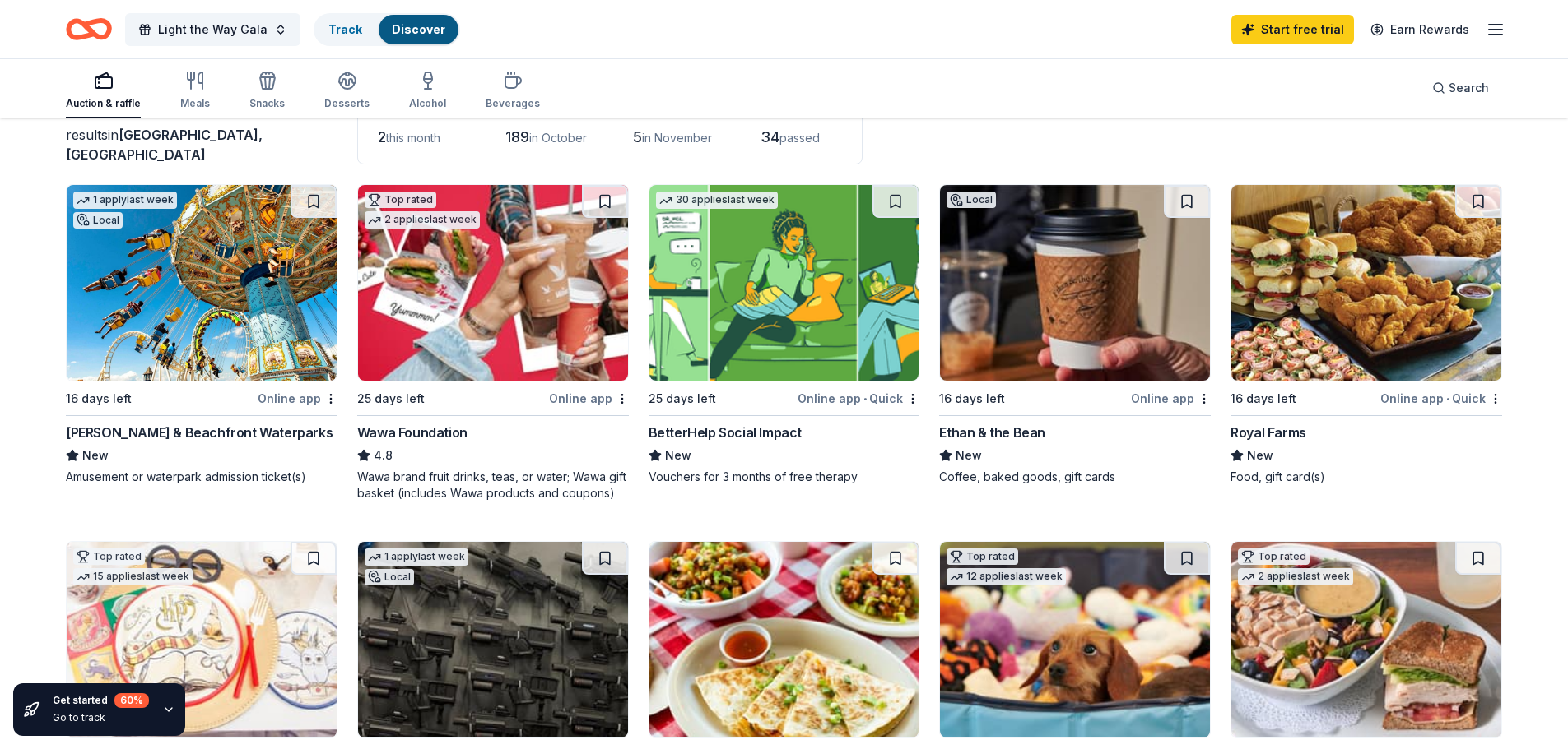
scroll to position [0, 0]
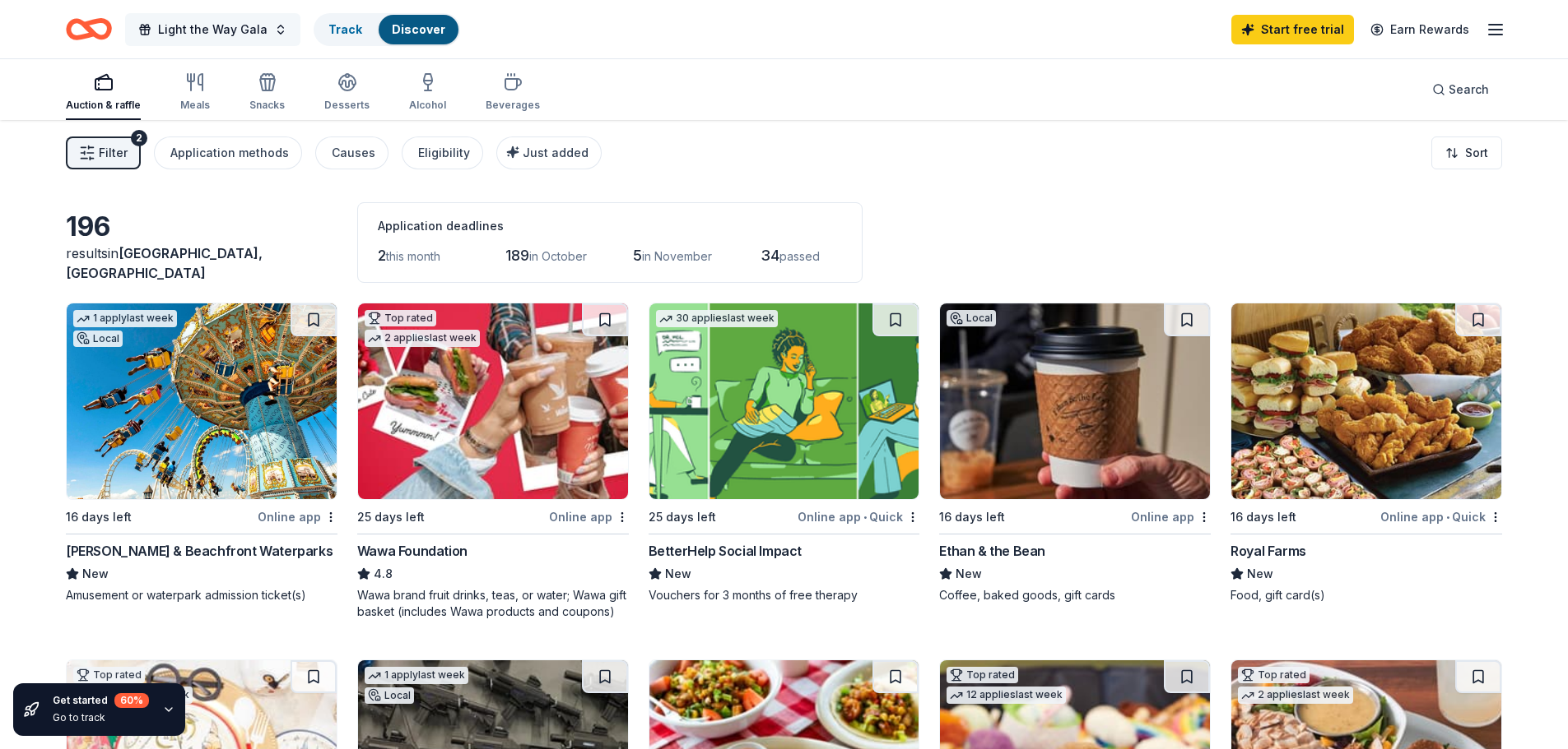
click at [234, 28] on span "Light the Way Gala" at bounding box center [213, 30] width 109 height 20
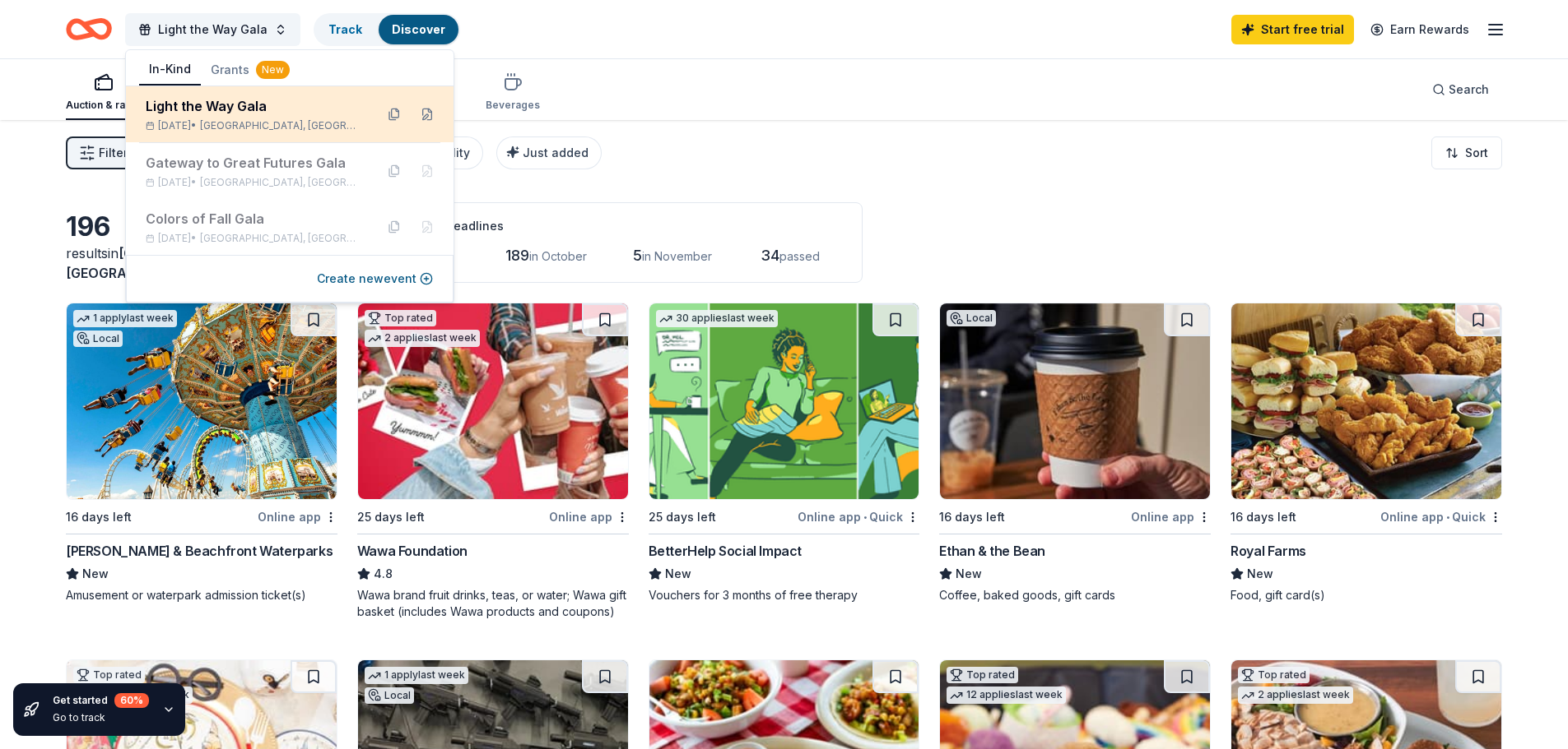
click at [209, 107] on div "Light the Way Gala" at bounding box center [253, 106] width 216 height 20
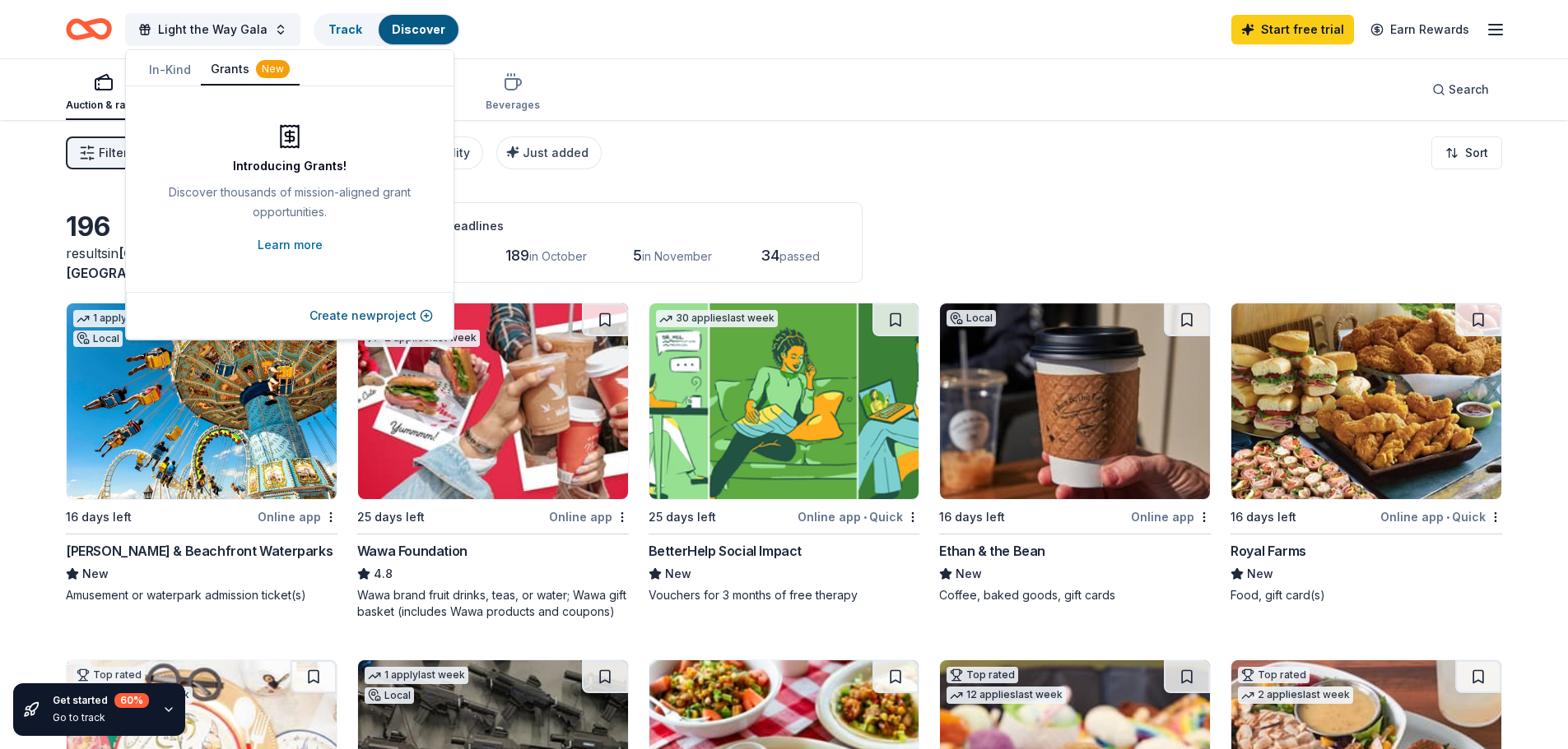
click at [235, 74] on button "Grants New" at bounding box center [249, 70] width 98 height 31
click at [101, 88] on icon "button" at bounding box center [103, 82] width 20 height 20
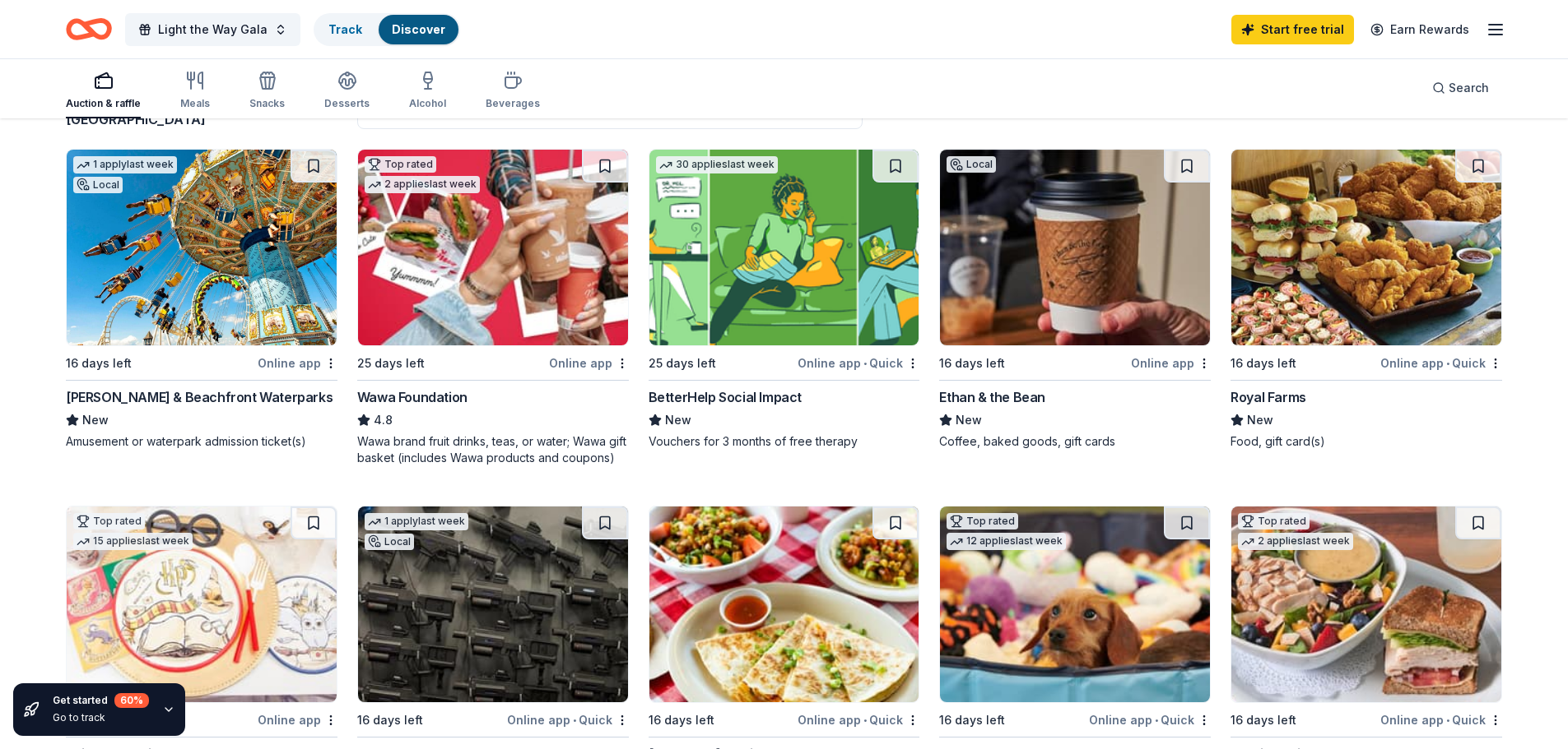
scroll to position [246, 0]
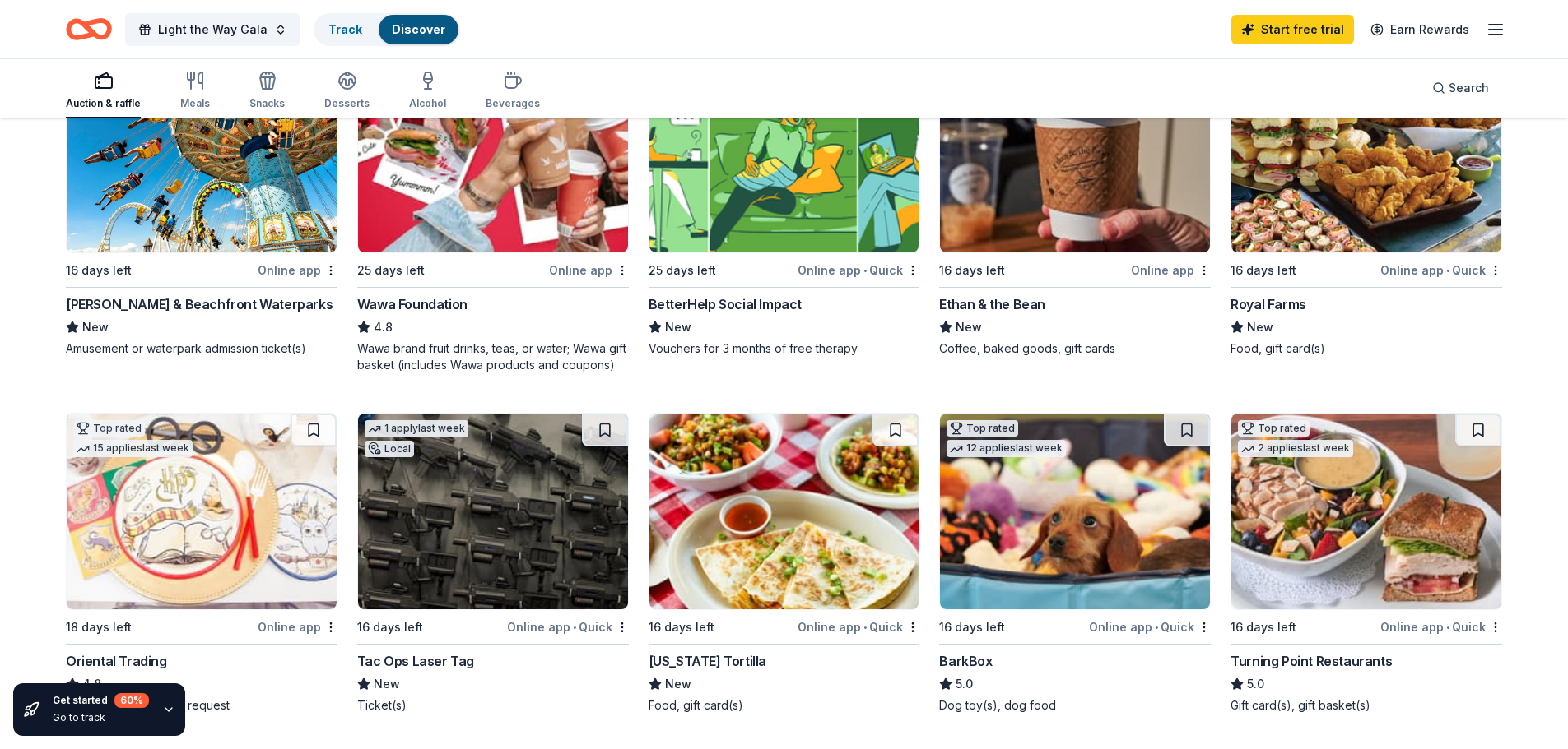
click at [300, 266] on div "Online app" at bounding box center [297, 270] width 79 height 21
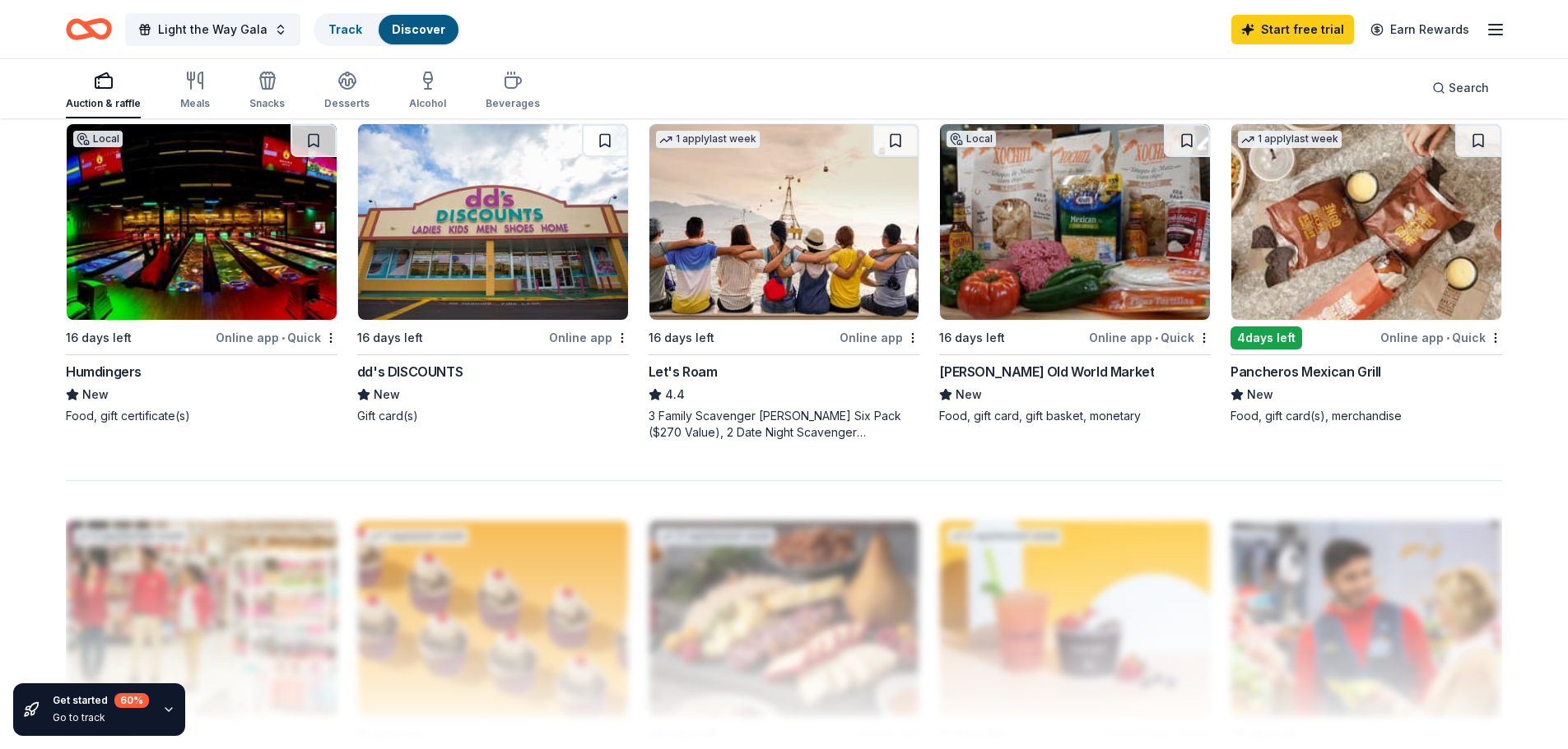
scroll to position [1625, 0]
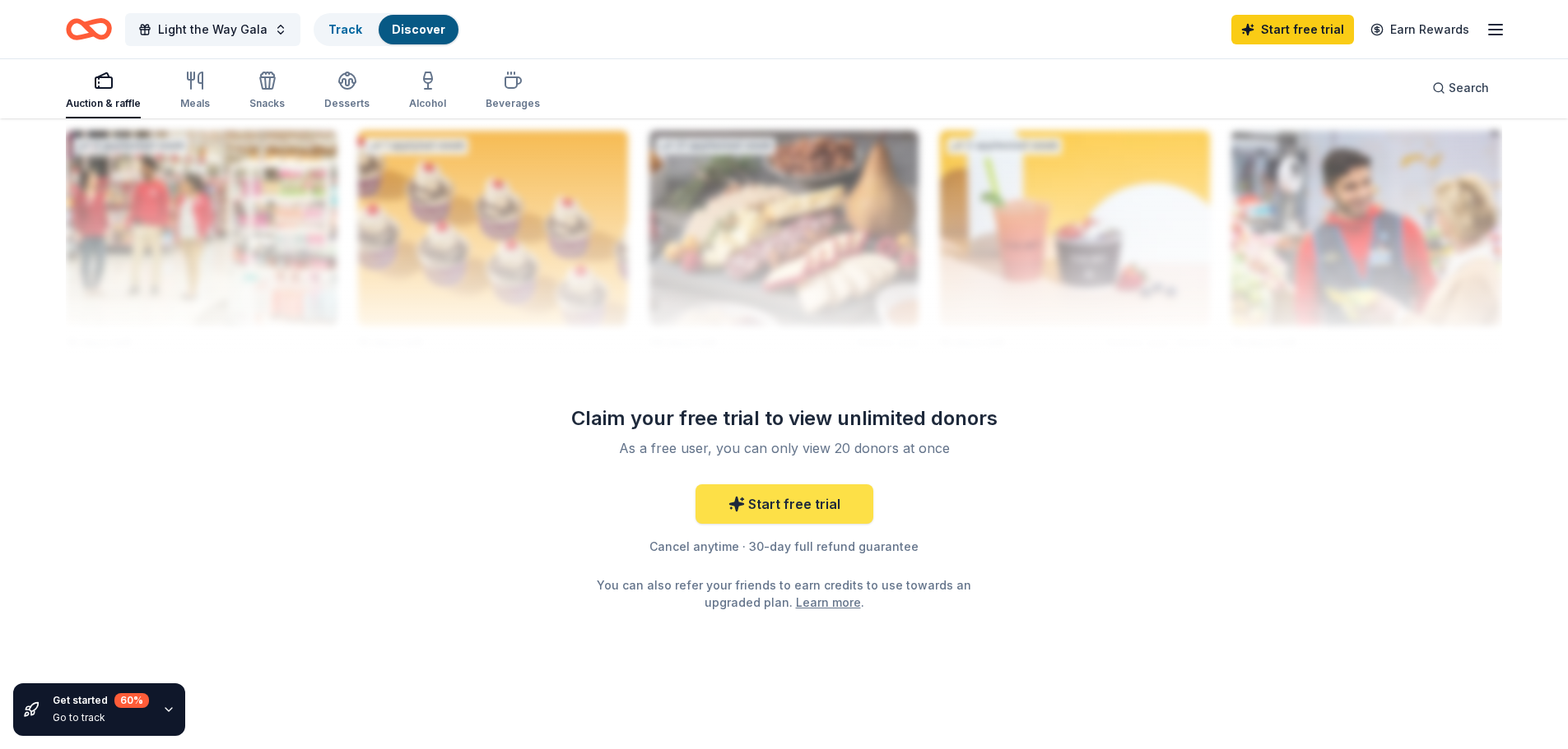
click at [788, 510] on link "Start free trial" at bounding box center [784, 505] width 178 height 40
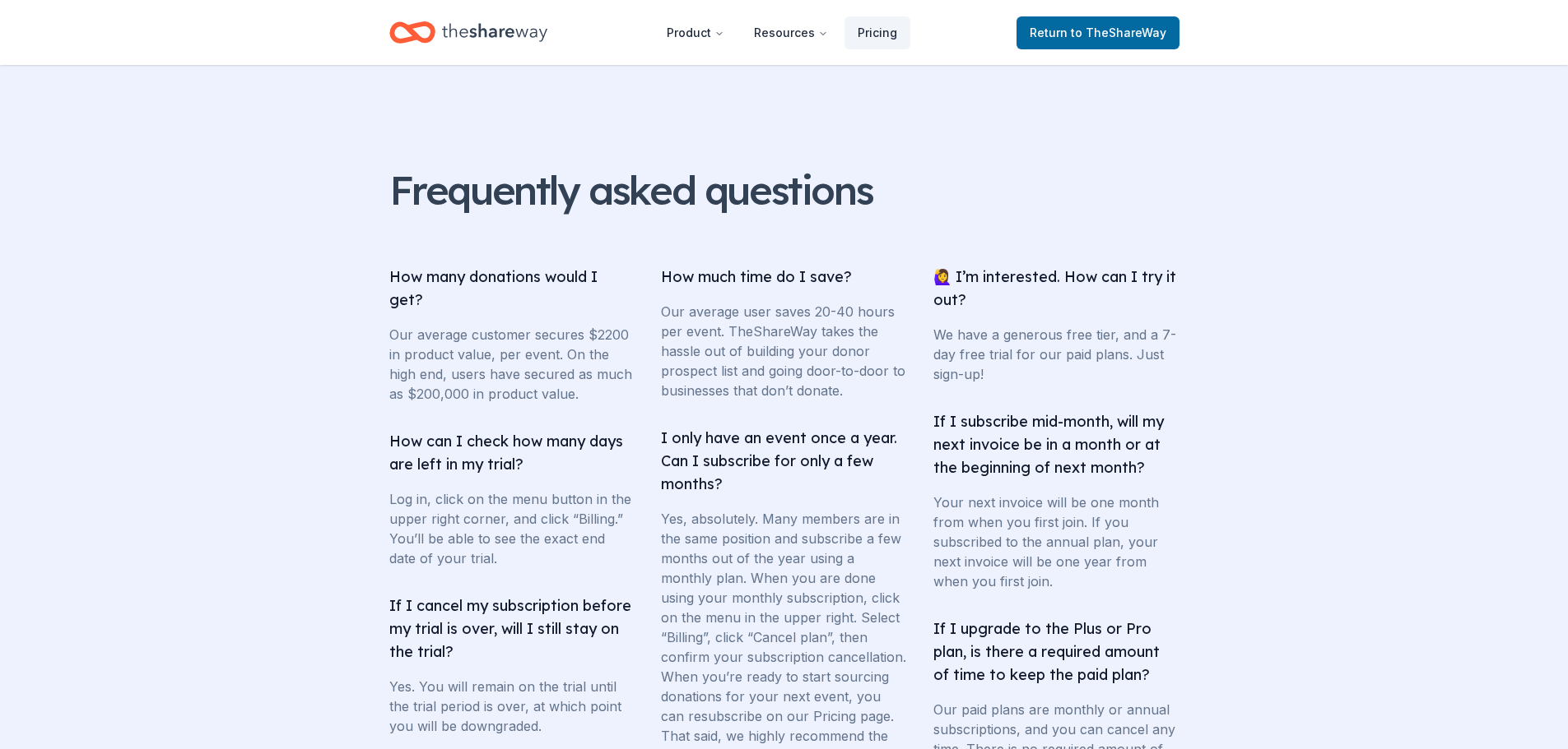
scroll to position [2469, 0]
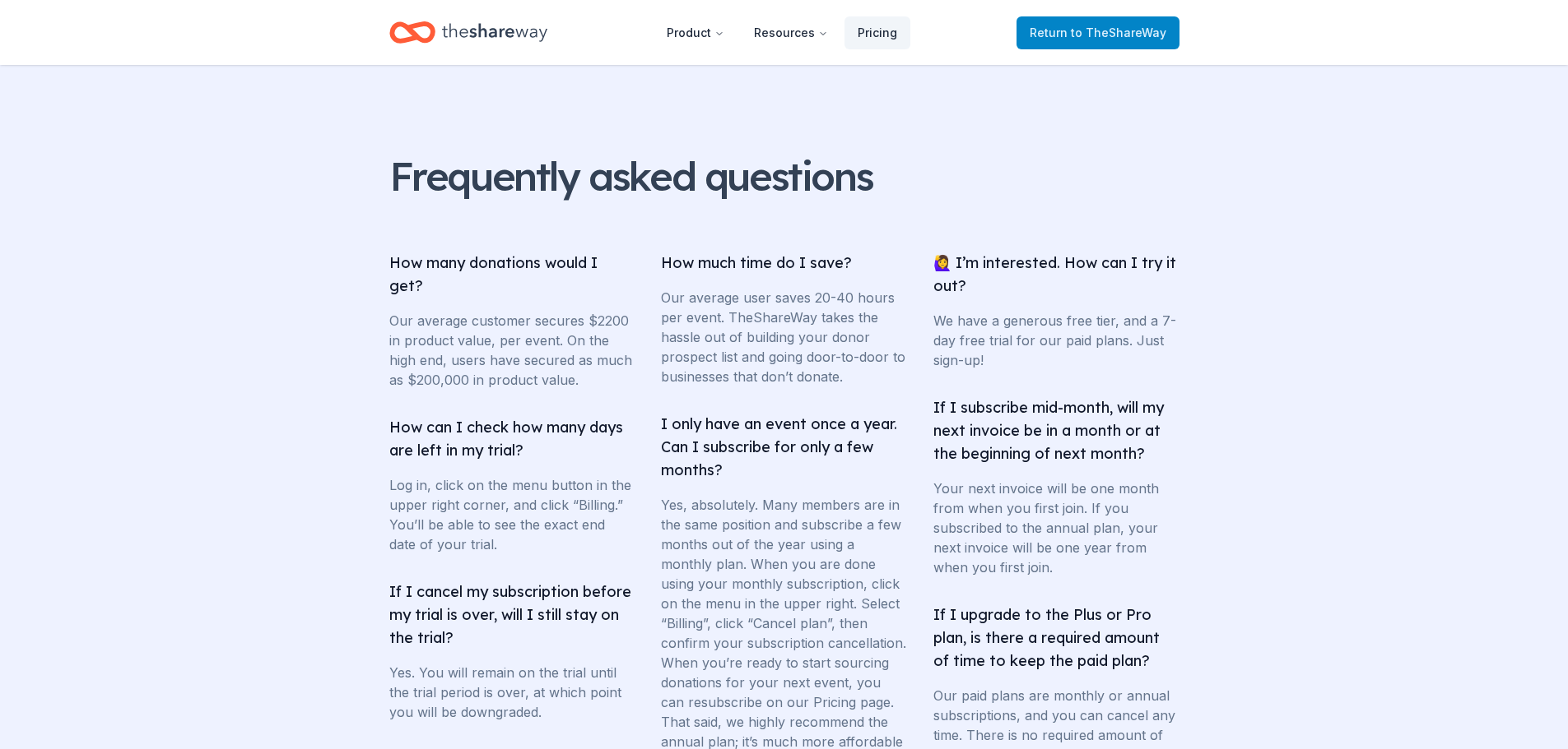
click at [1133, 31] on span "to TheShareWay" at bounding box center [1118, 33] width 95 height 14
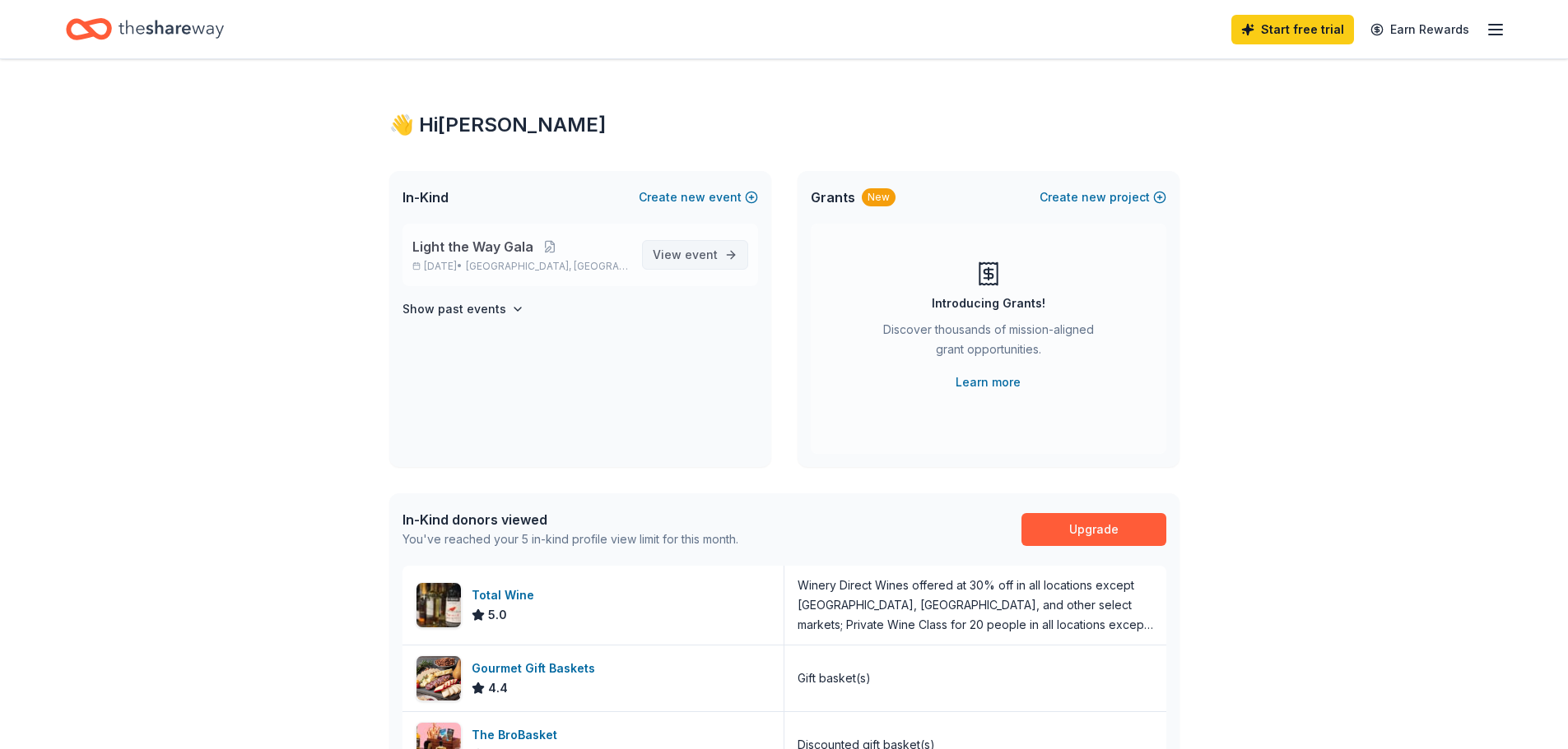
click at [710, 258] on span "event" at bounding box center [701, 254] width 33 height 14
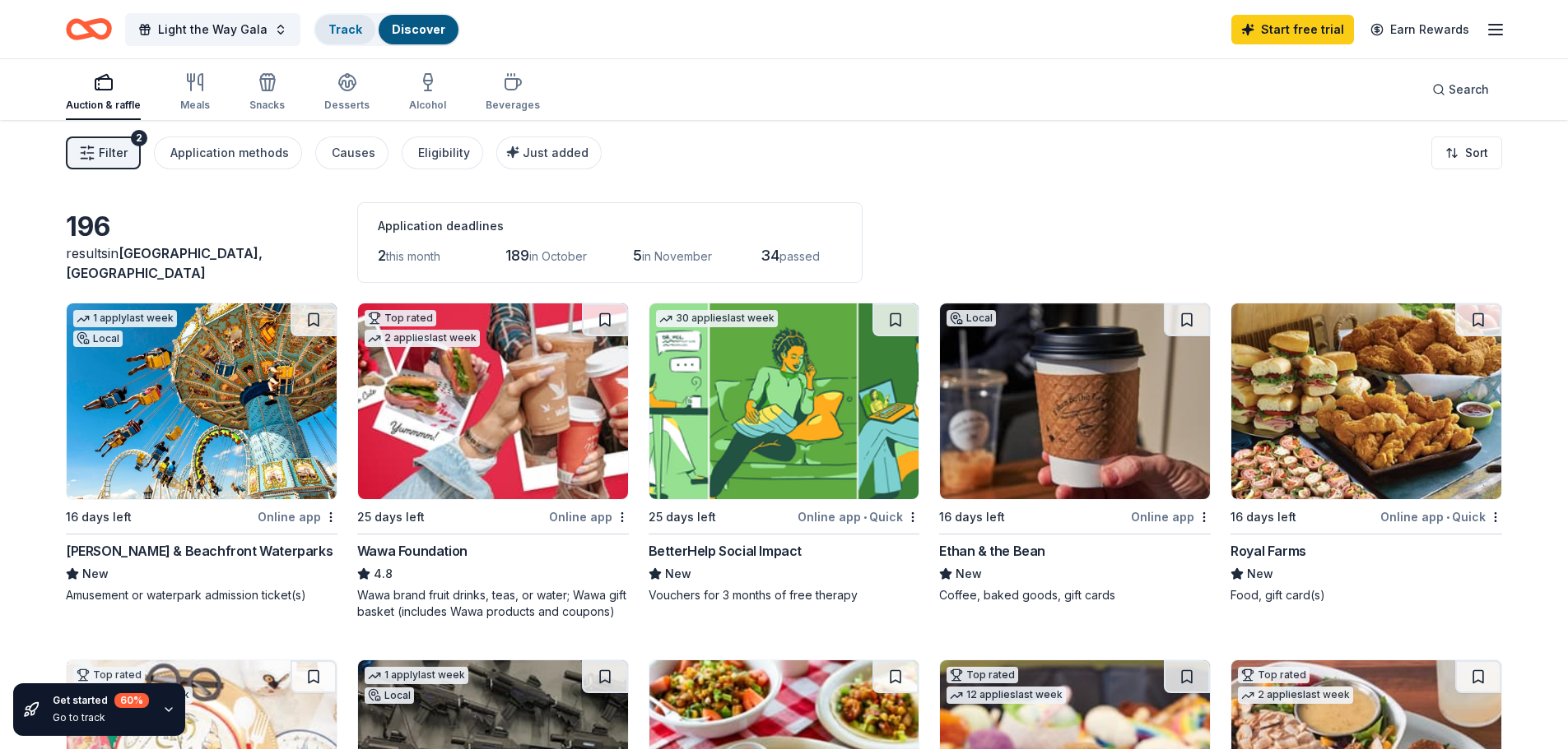
click at [342, 30] on link "Track" at bounding box center [345, 29] width 34 height 14
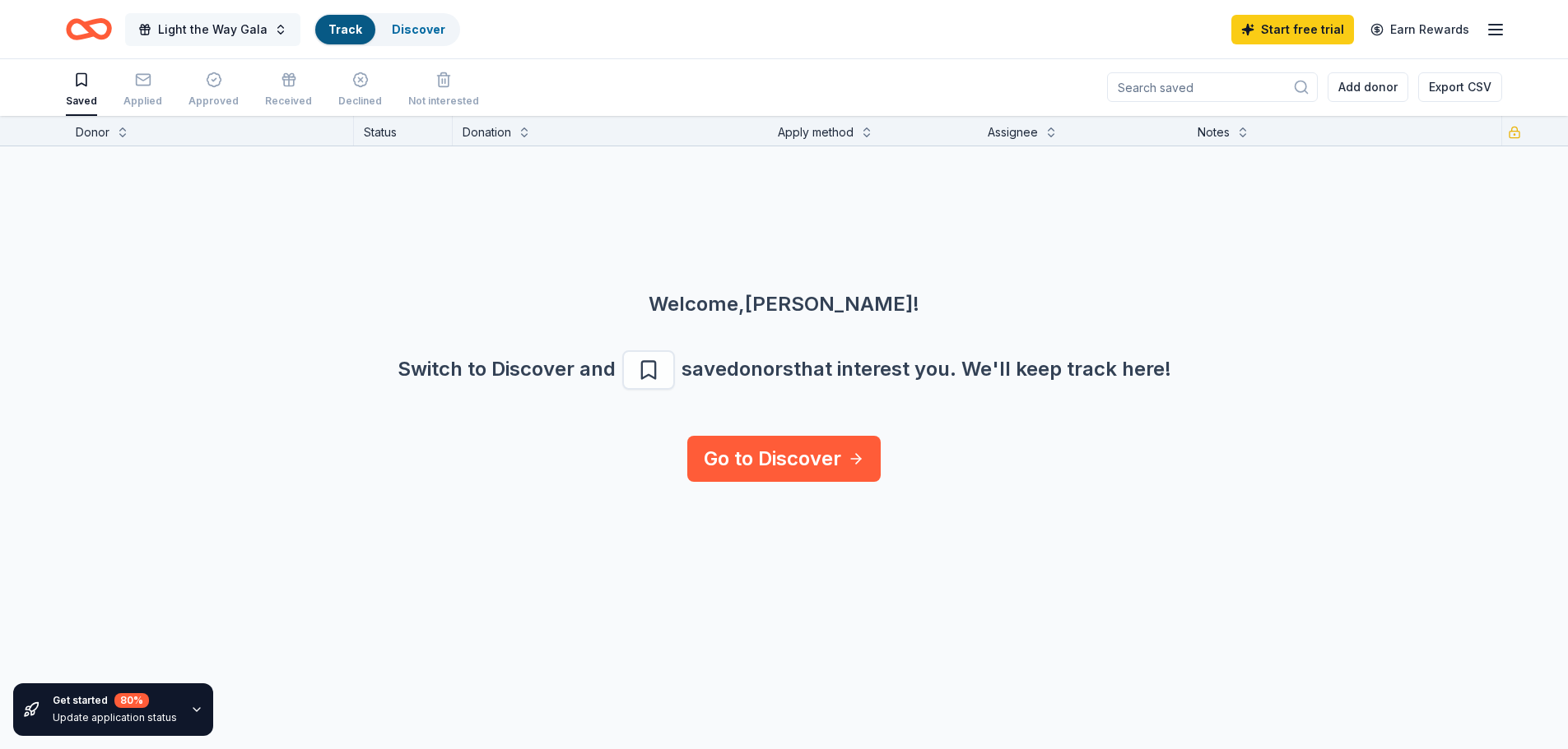
click at [227, 28] on span "Light the Way Gala" at bounding box center [213, 30] width 109 height 20
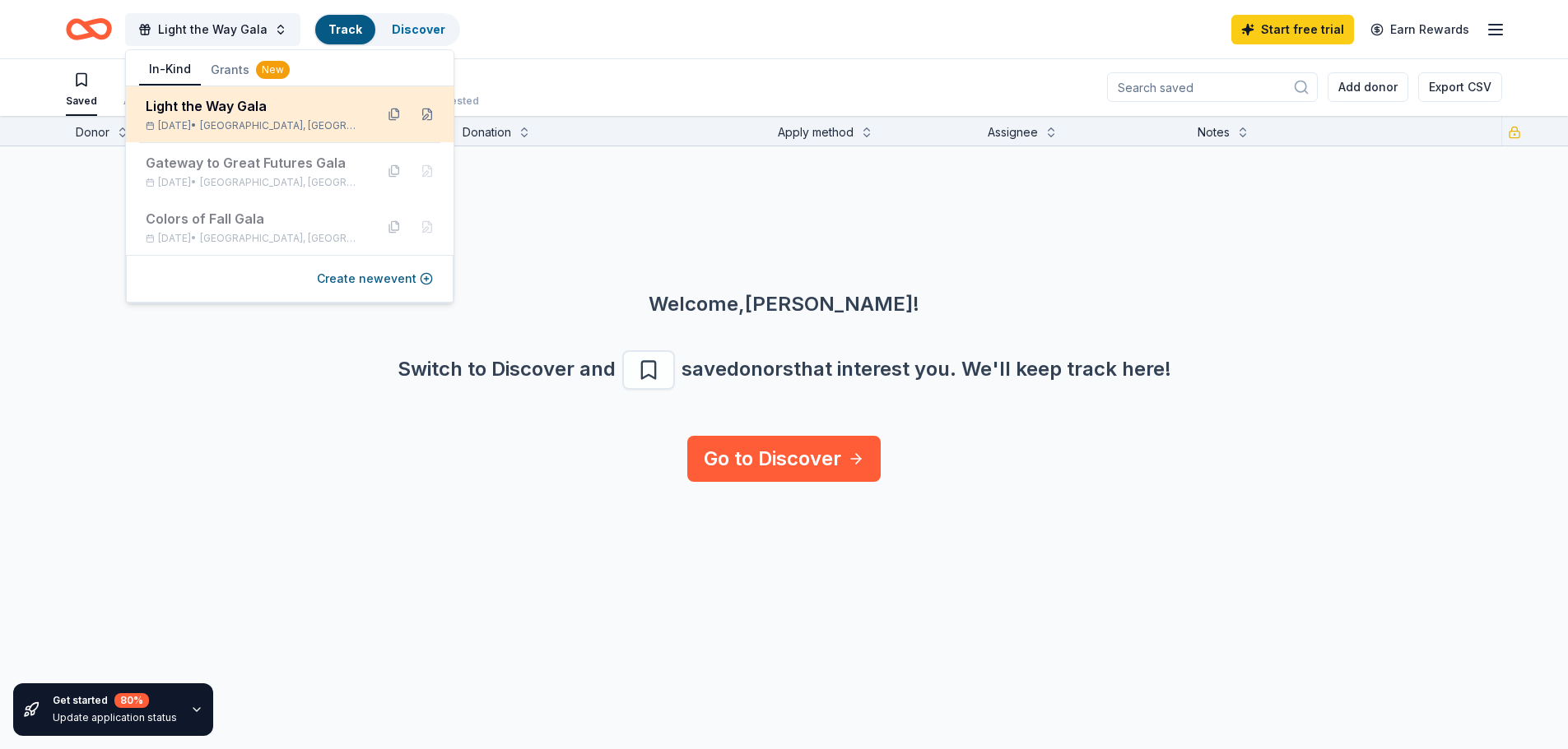
click at [242, 120] on span "Wayne, NJ" at bounding box center [280, 125] width 161 height 13
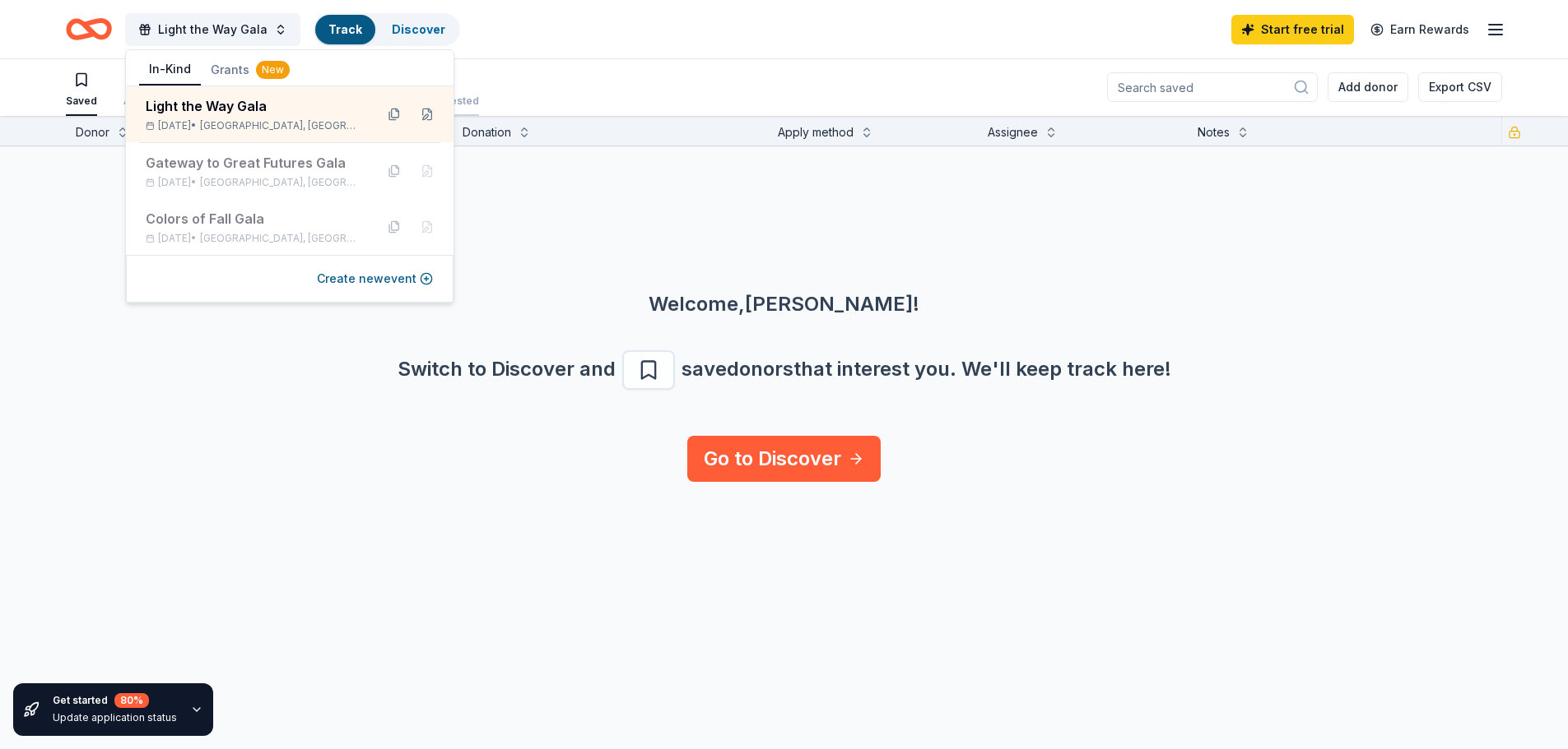
drag, startPoint x: 520, startPoint y: 81, endPoint x: 431, endPoint y: 68, distance: 89.9
click at [516, 80] on div "Saved Applied Approved Received Declined Not interested Add donor Export CSV" at bounding box center [783, 87] width 1436 height 58
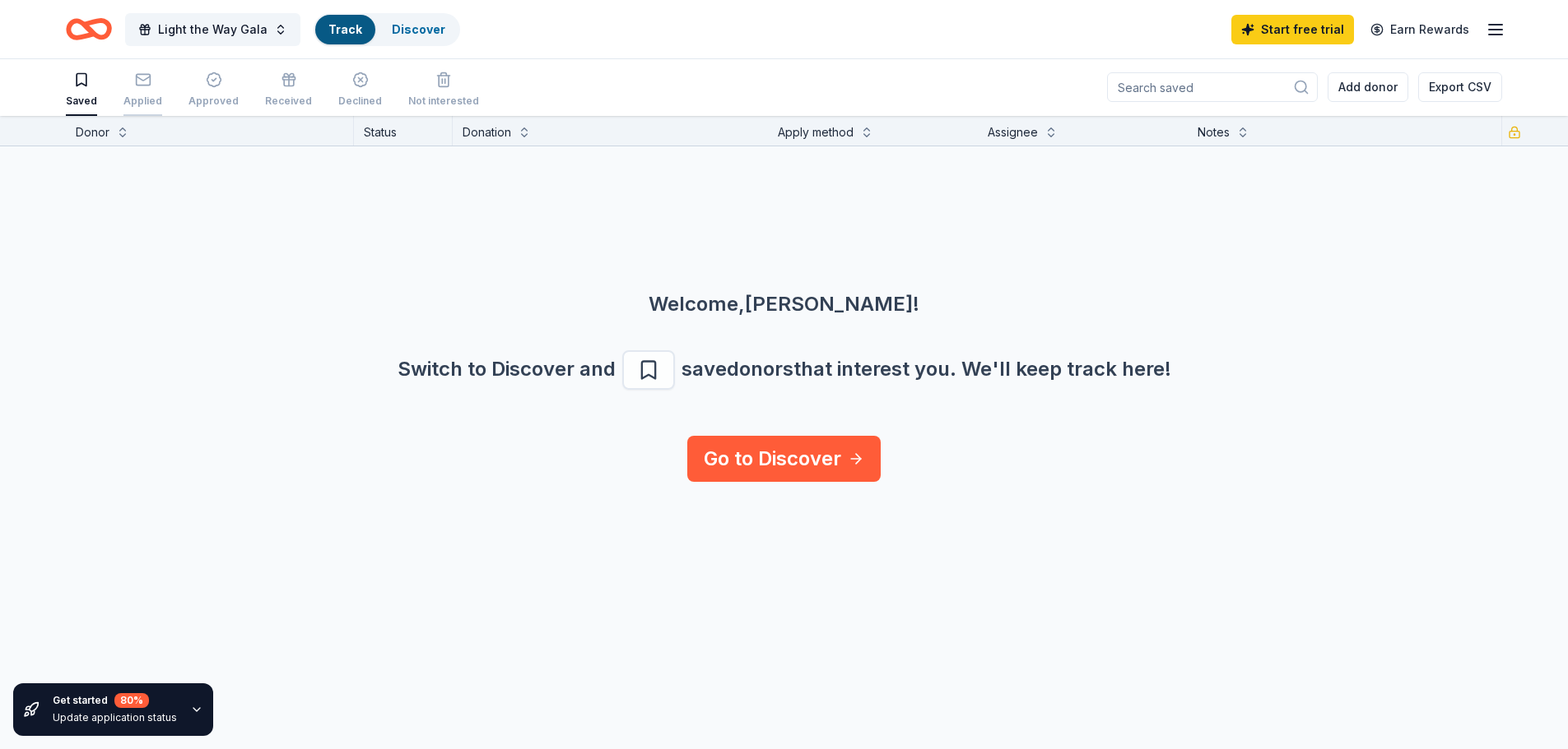
click at [144, 101] on div "Applied" at bounding box center [142, 100] width 39 height 13
click at [221, 103] on div "Approved" at bounding box center [214, 101] width 51 height 13
click at [286, 102] on div "Received" at bounding box center [288, 101] width 47 height 13
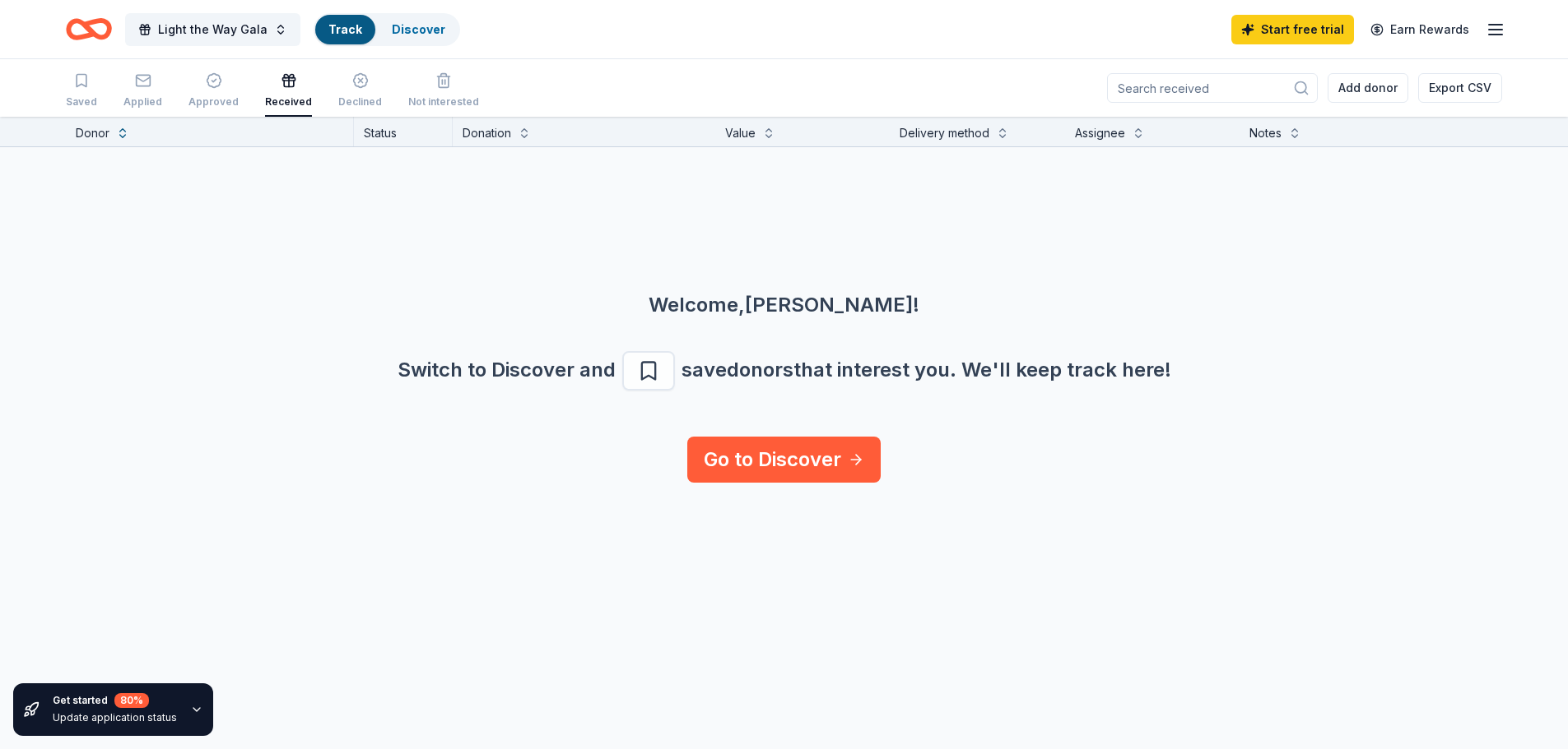
click at [385, 110] on div "Saved Applied Approved Received Declined Not interested" at bounding box center [272, 90] width 413 height 51
click at [463, 97] on div "Not interested" at bounding box center [443, 101] width 71 height 13
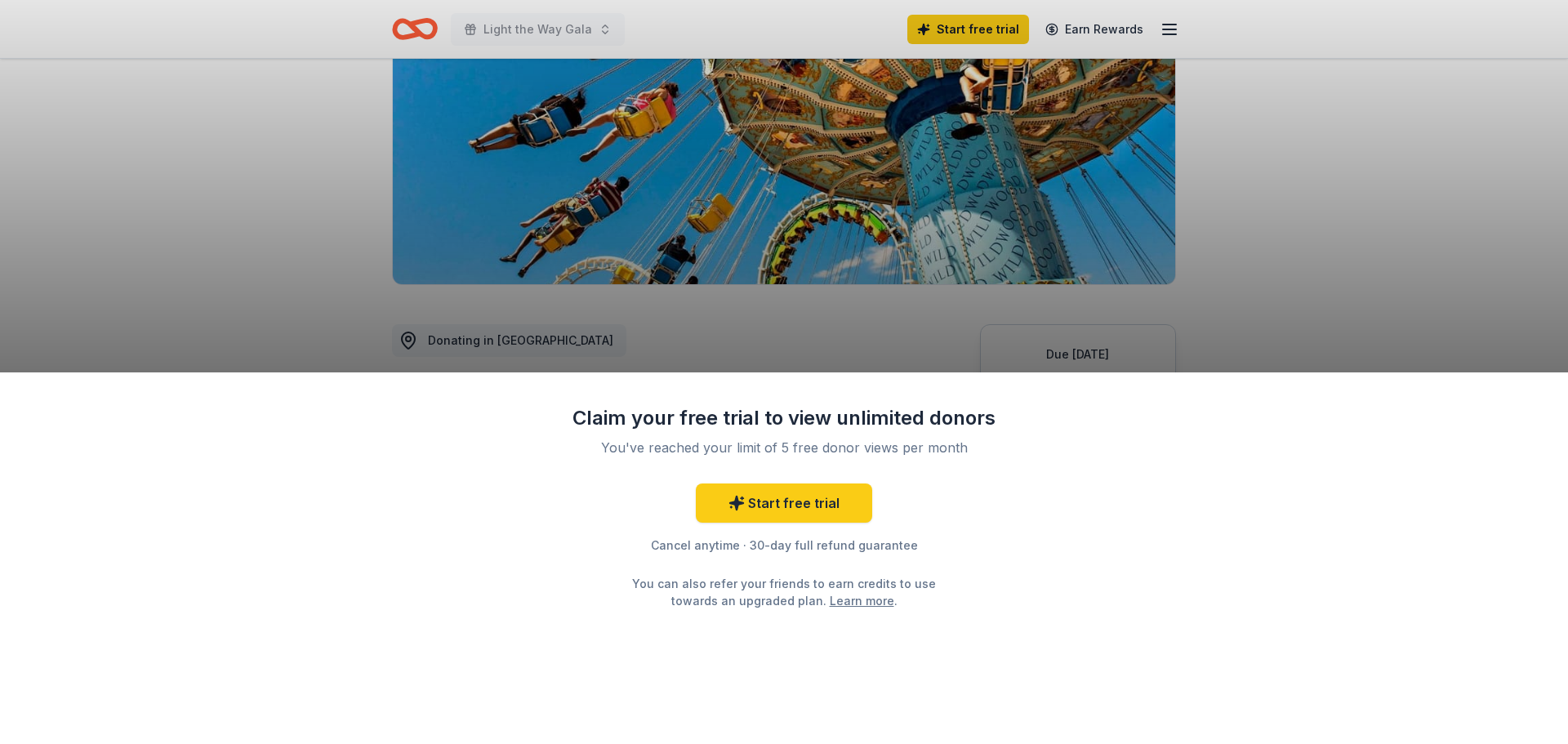
scroll to position [409, 0]
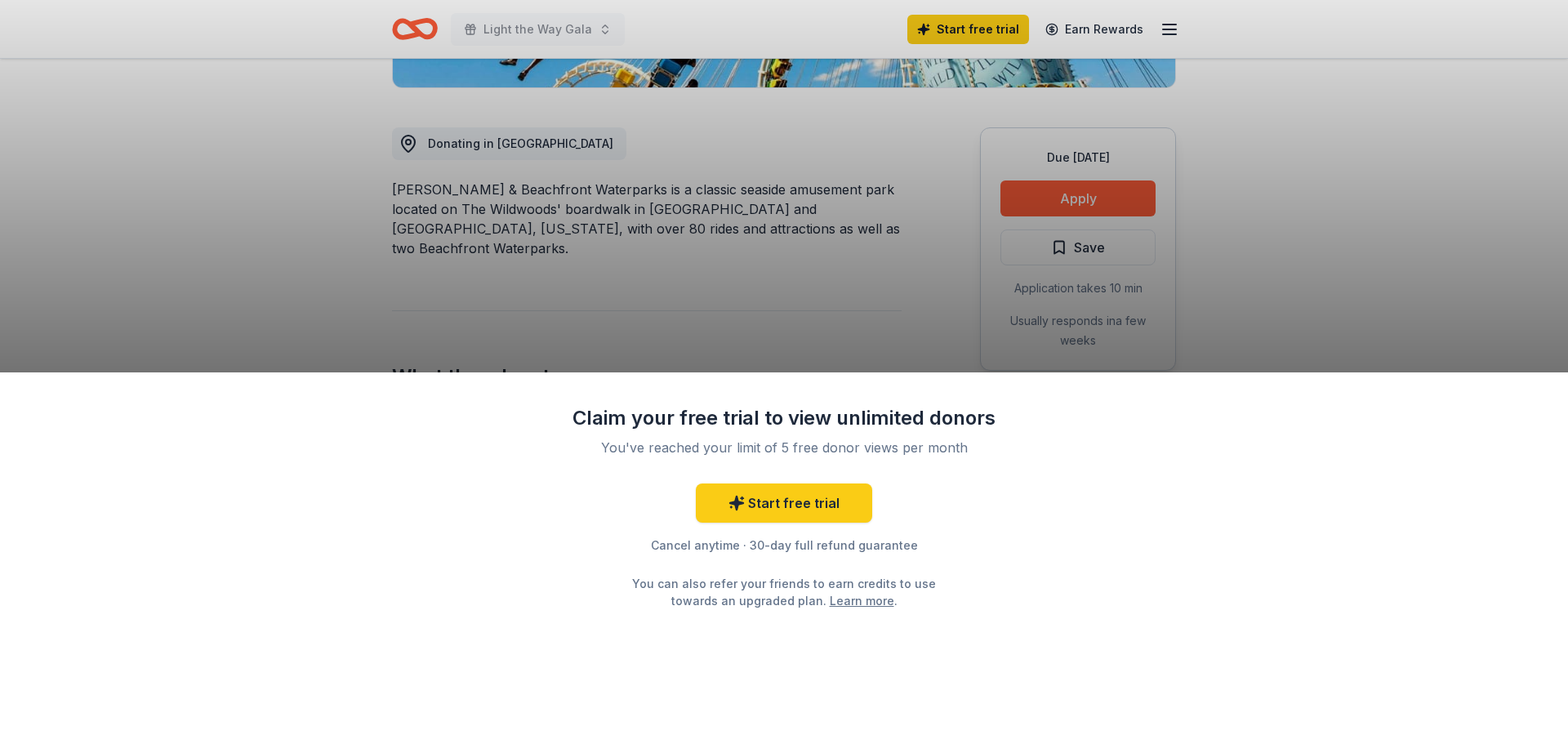
click at [1100, 193] on div "Claim your free trial to view unlimited donors You've reached your limit of 5 f…" at bounding box center [784, 372] width 1568 height 744
click at [699, 545] on div "Cancel anytime · 30-day full refund guarantee" at bounding box center [784, 546] width 425 height 20
click at [1107, 212] on div "Claim your free trial to view unlimited donors You've reached your limit of 5 f…" at bounding box center [784, 372] width 1568 height 744
click at [1107, 208] on div "Claim your free trial to view unlimited donors You've reached your limit of 5 f…" at bounding box center [784, 372] width 1568 height 744
click at [1105, 205] on div "Claim your free trial to view unlimited donors You've reached your limit of 5 f…" at bounding box center [784, 372] width 1568 height 744
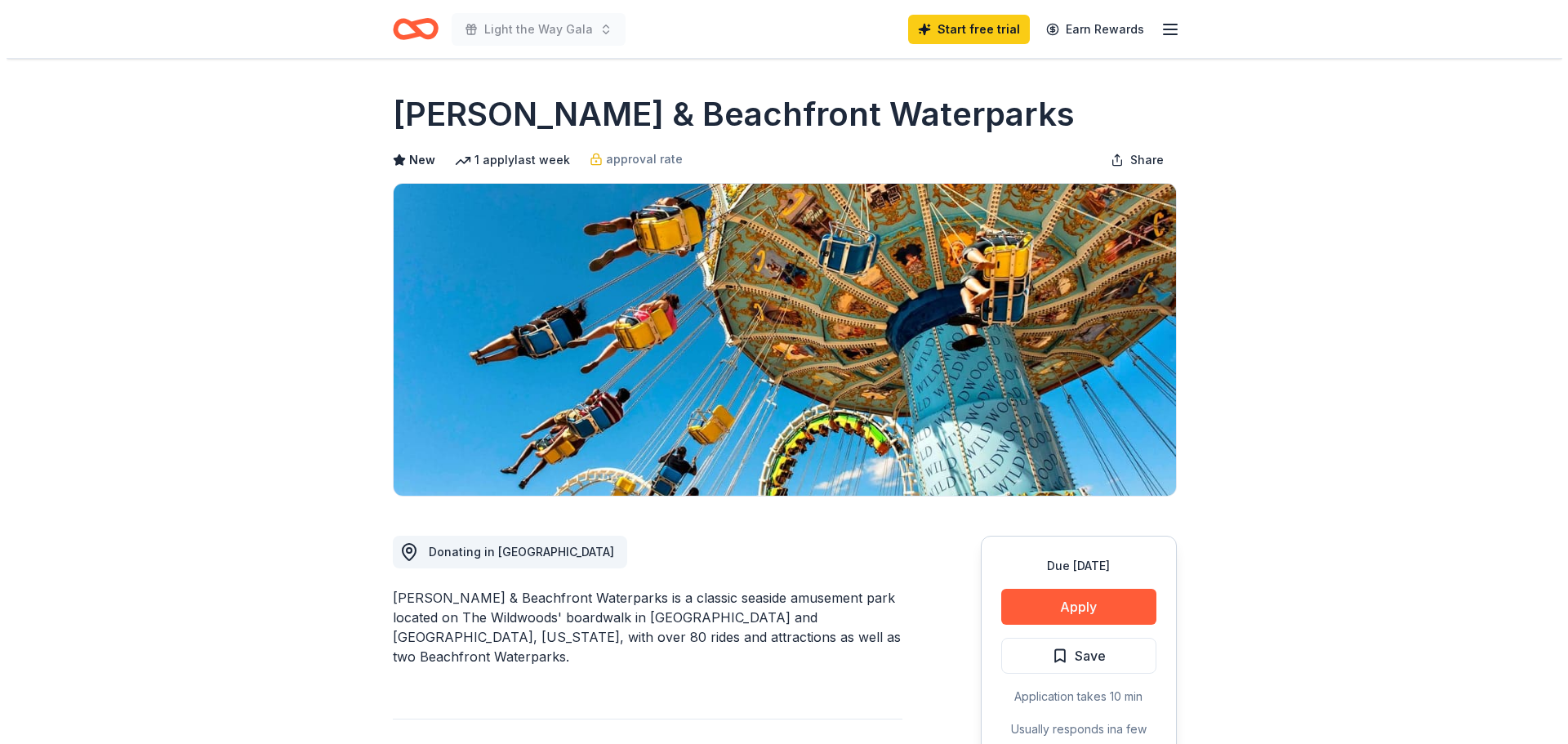
scroll to position [245, 0]
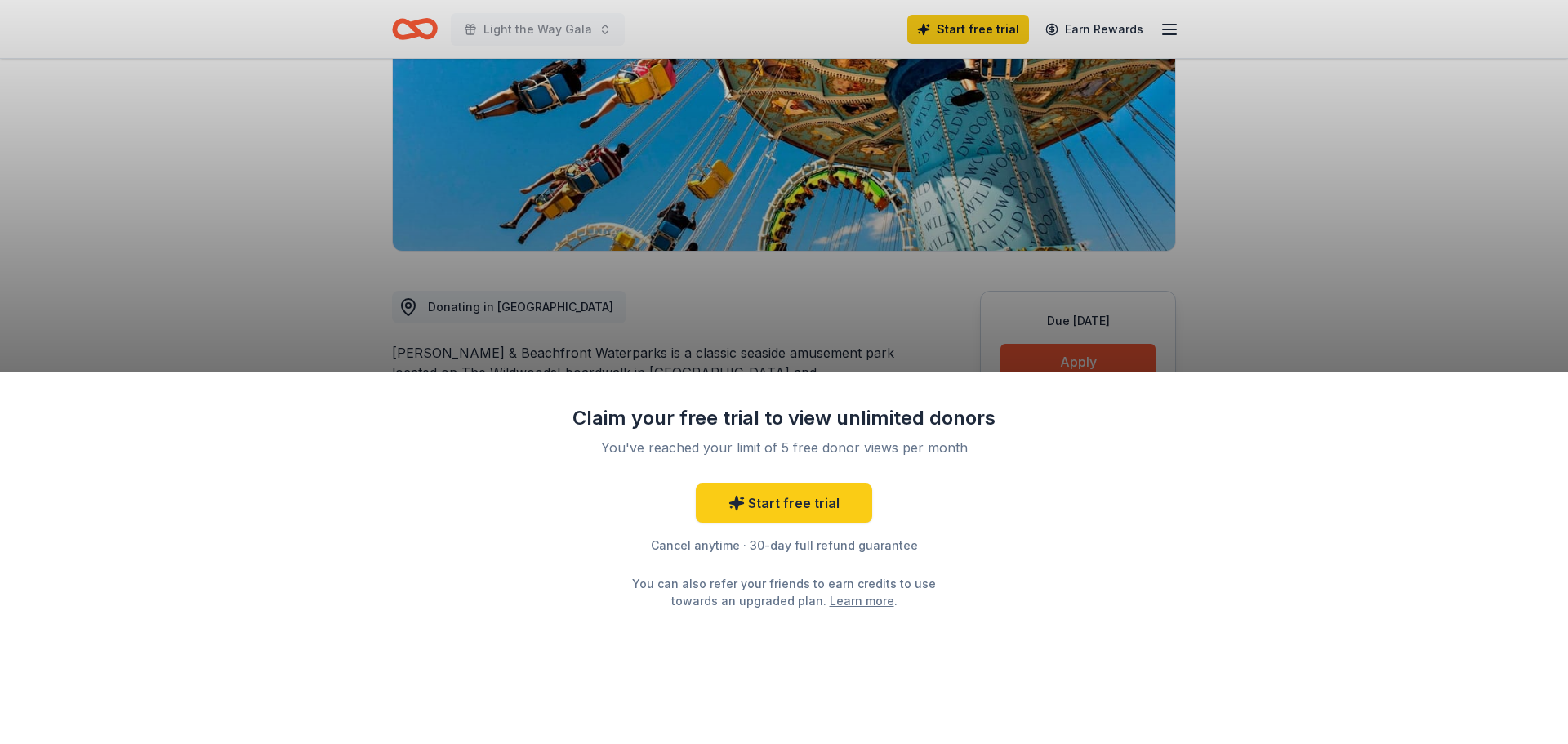
click at [1091, 358] on div "Claim your free trial to view unlimited donors You've reached your limit of 5 f…" at bounding box center [784, 372] width 1568 height 744
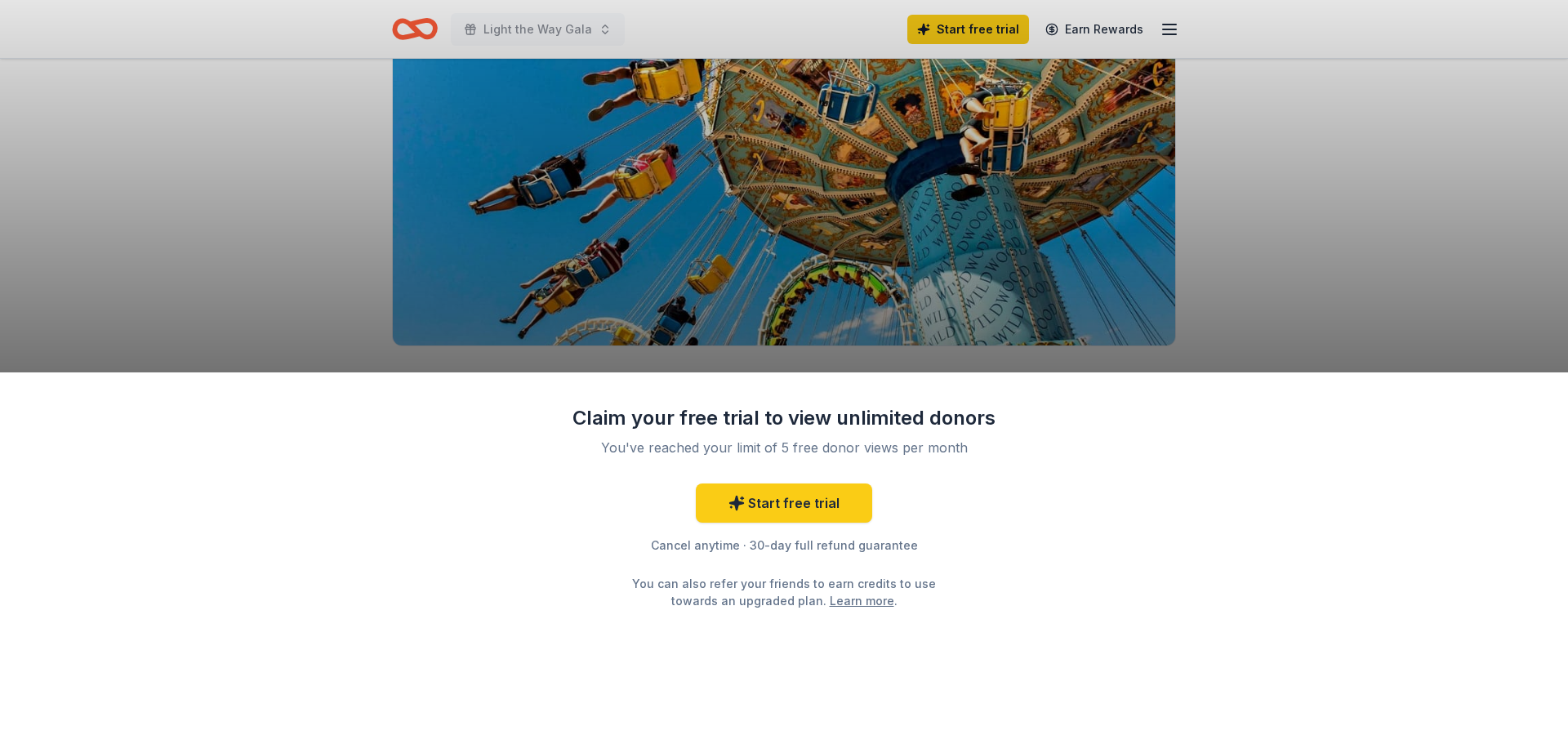
scroll to position [164, 0]
